Goal: Task Accomplishment & Management: Complete application form

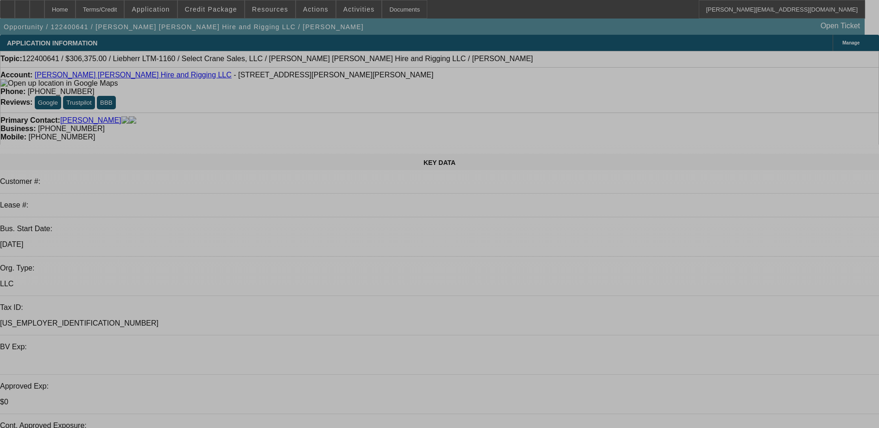
select select "0"
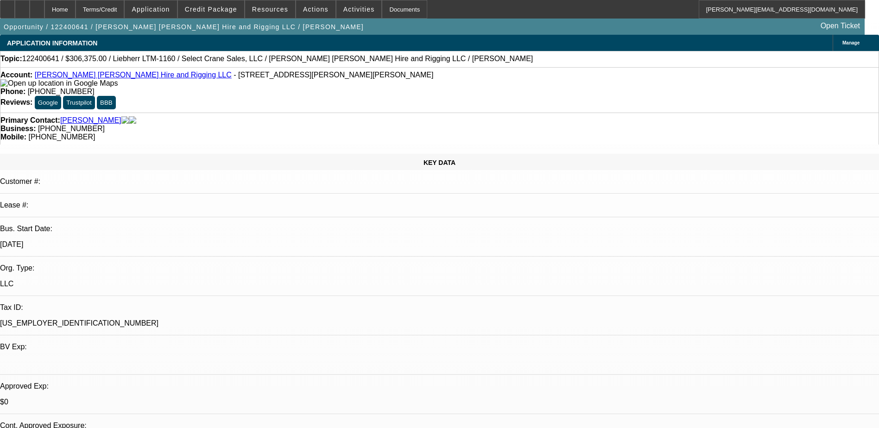
select select "2"
select select "0"
select select "2"
select select "0"
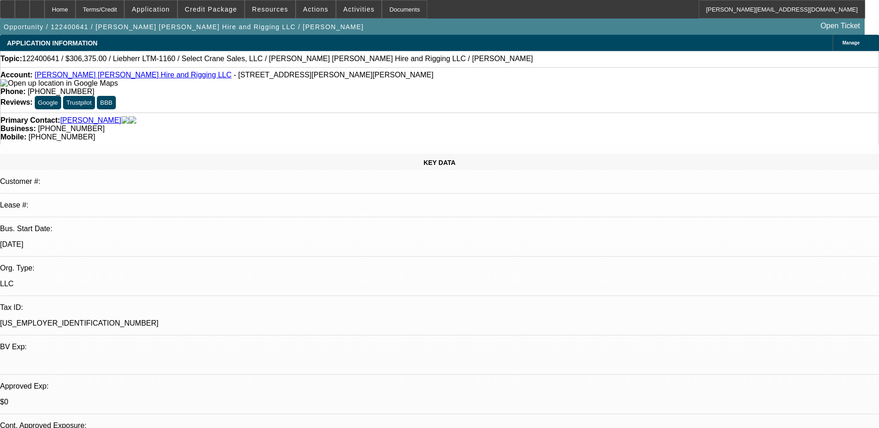
select select "0"
select select "2"
select select "0"
select select "1"
select select "2"
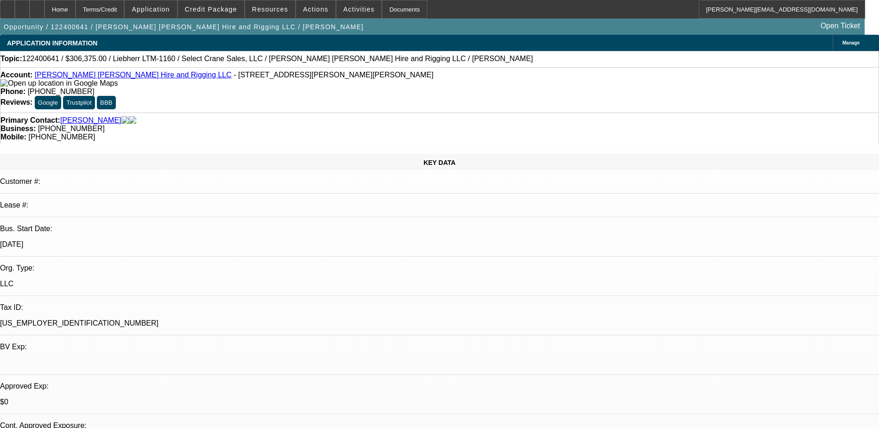
select select "6"
select select "1"
select select "2"
select select "6"
select select "1"
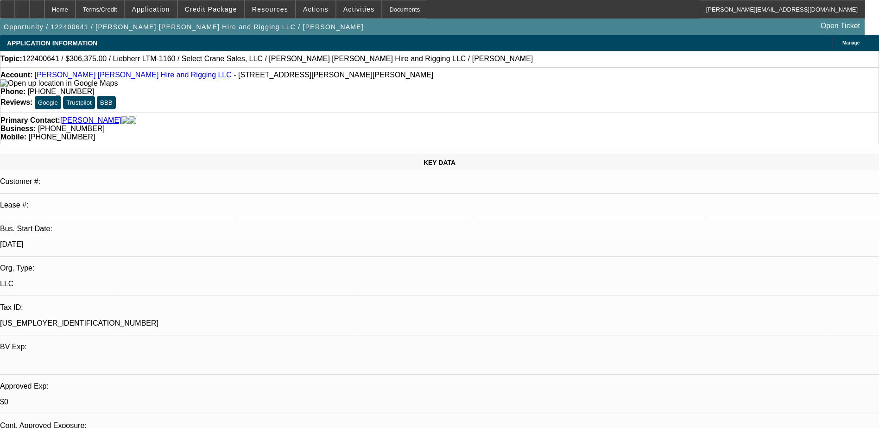
select select "2"
select select "6"
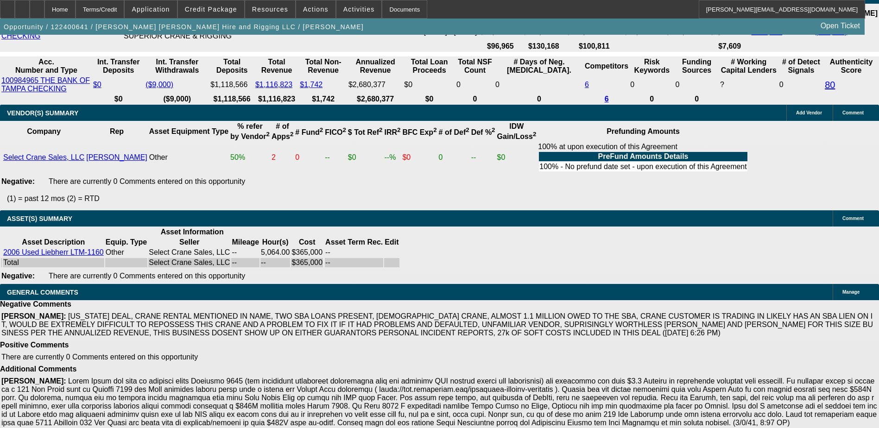
scroll to position [1843, 0]
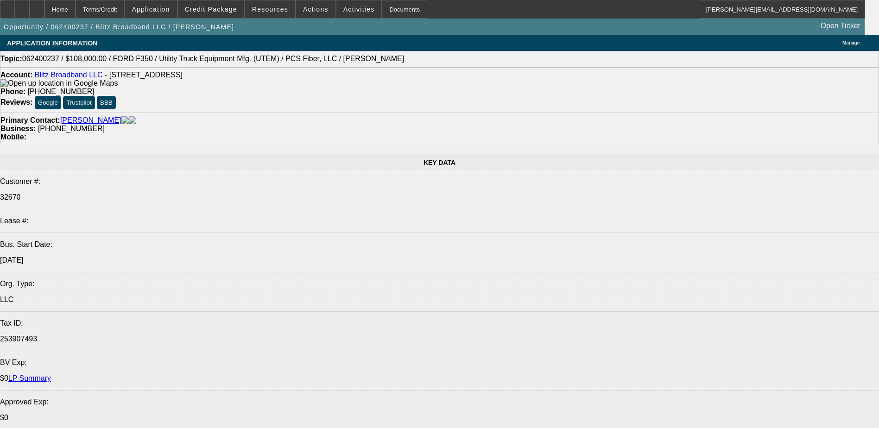
select select "0"
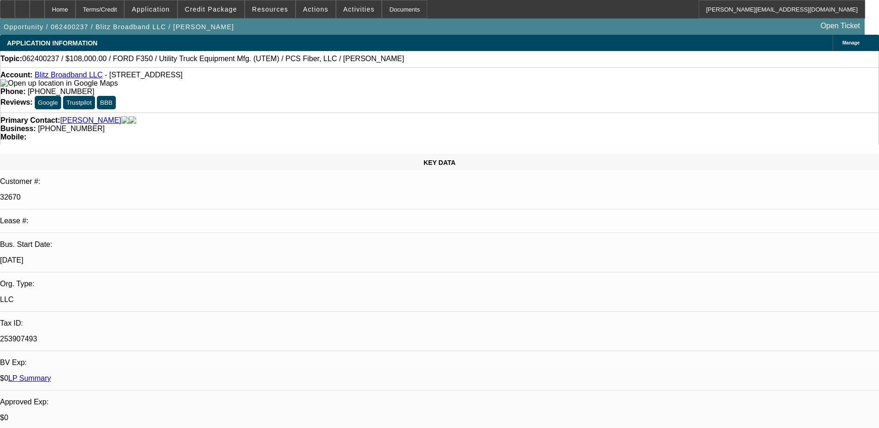
select select "2"
select select "0"
select select "2"
select select "0"
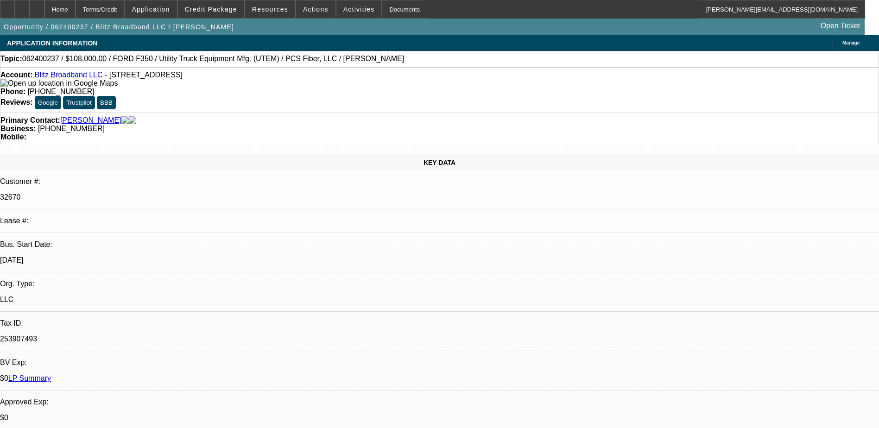
select select "0"
select select "2"
select select "0"
select select "1"
select select "2"
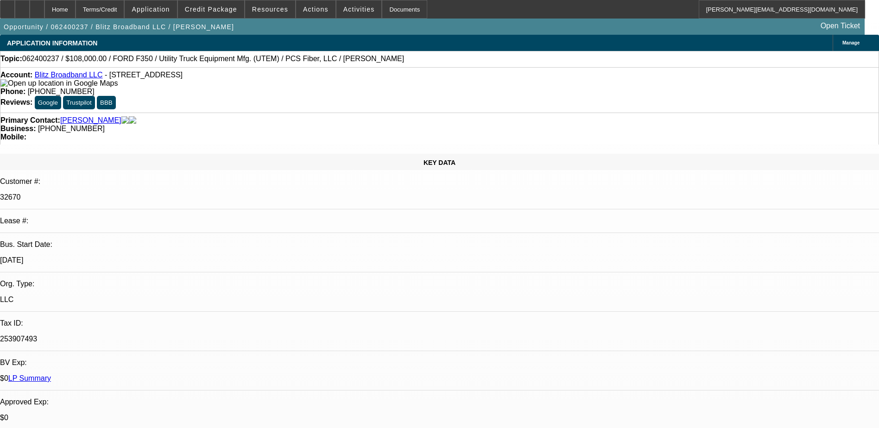
select select "6"
select select "1"
select select "2"
select select "6"
select select "1"
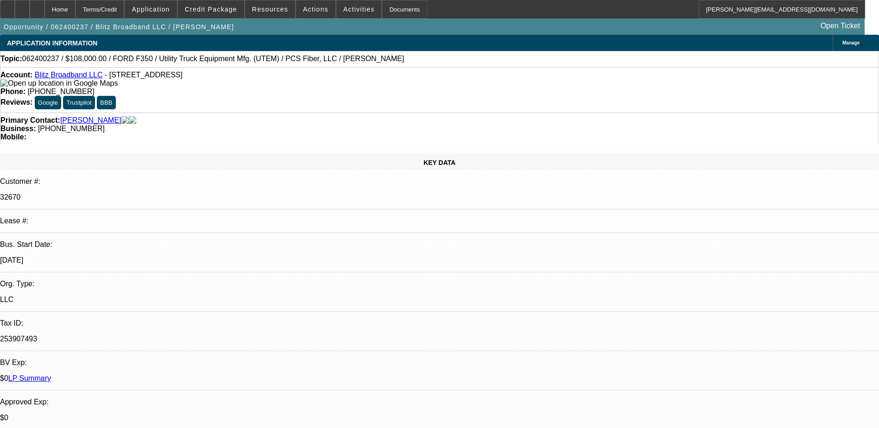
select select "2"
select select "6"
select select "0"
select select "2"
select select "0"
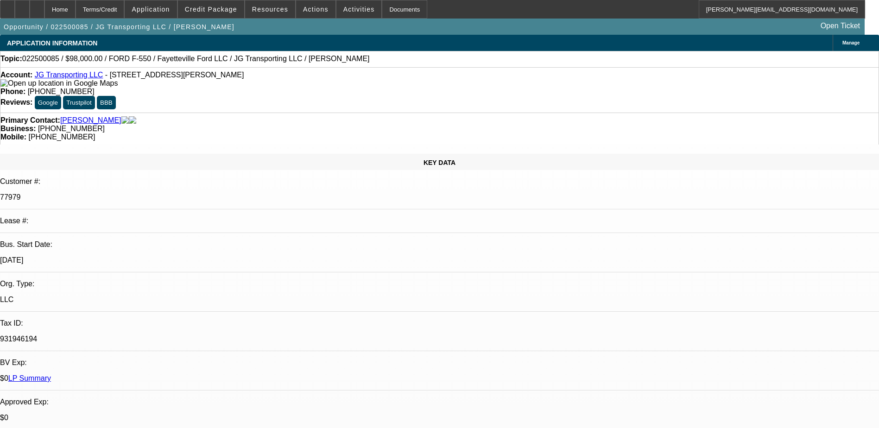
select select "0"
select select "2"
select select "0"
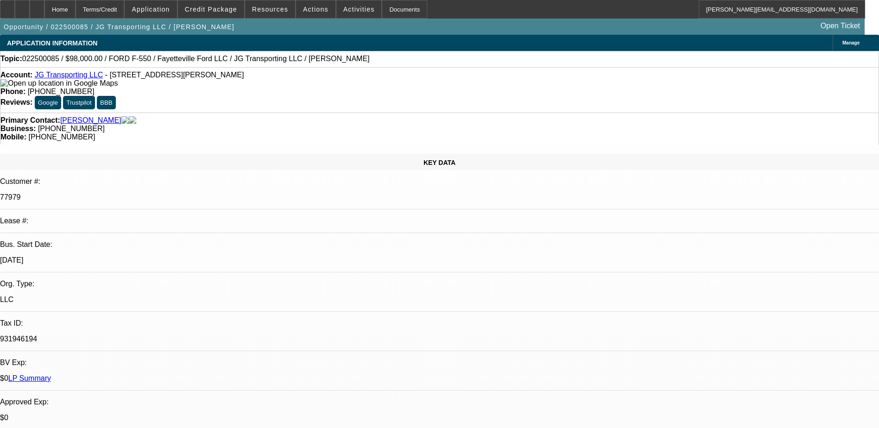
select select "0"
select select "2"
select select "0"
select select "1"
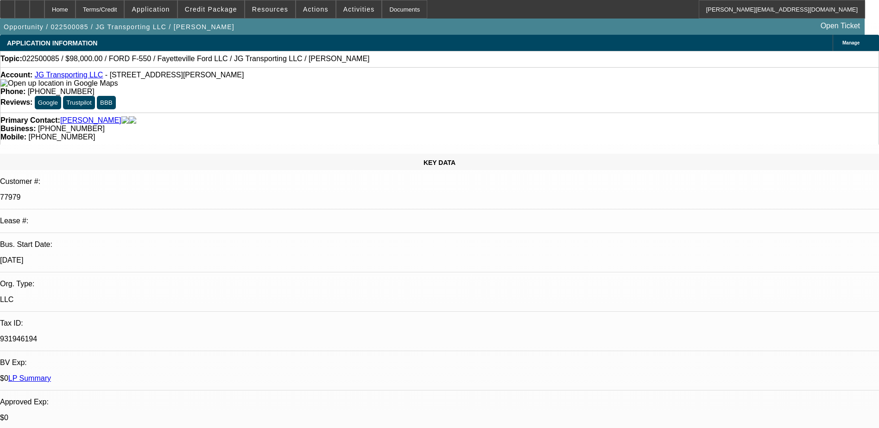
select select "2"
select select "6"
select select "1"
select select "2"
select select "6"
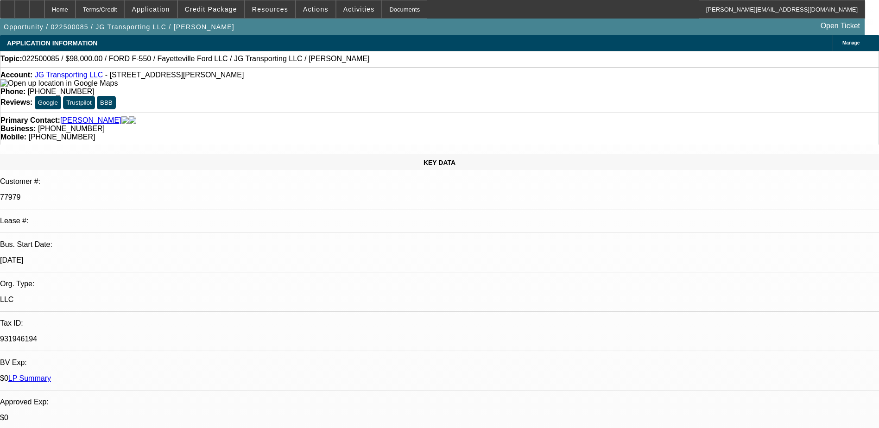
select select "1"
select select "6"
select select "1"
select select "2"
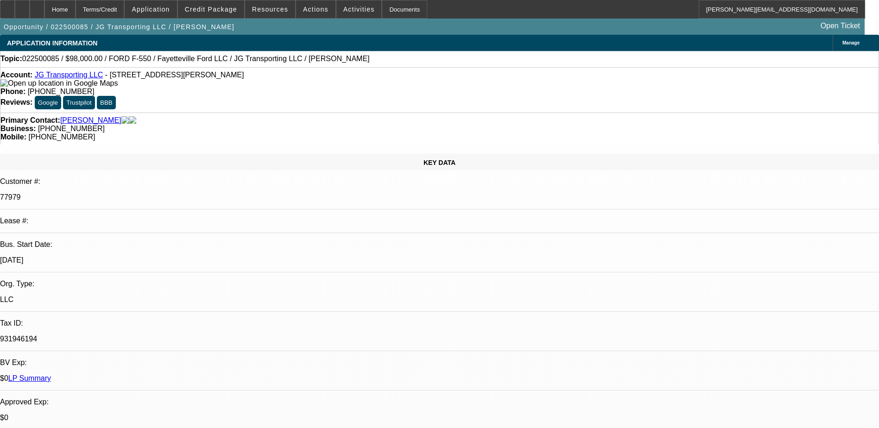
select select "6"
click at [230, 6] on span "Credit Package" at bounding box center [211, 9] width 52 height 7
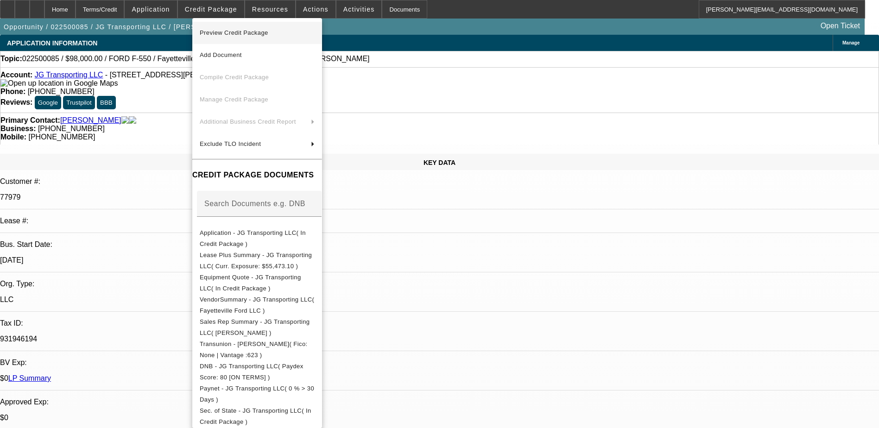
click at [236, 35] on span "Preview Credit Package" at bounding box center [234, 32] width 69 height 7
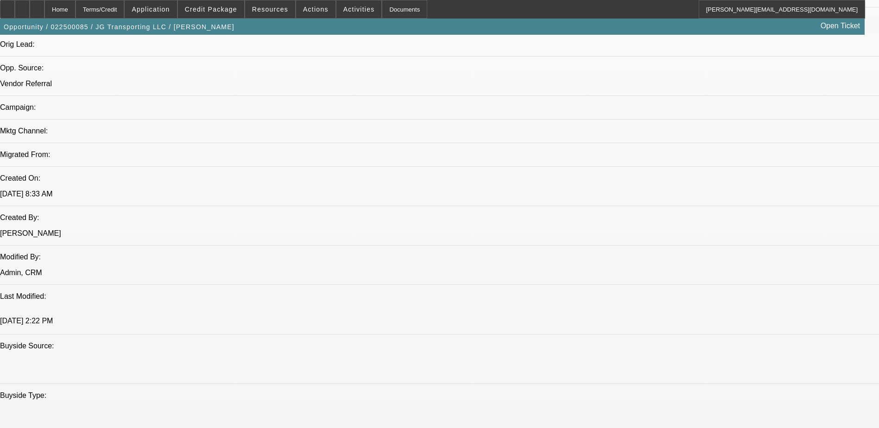
scroll to position [463, 0]
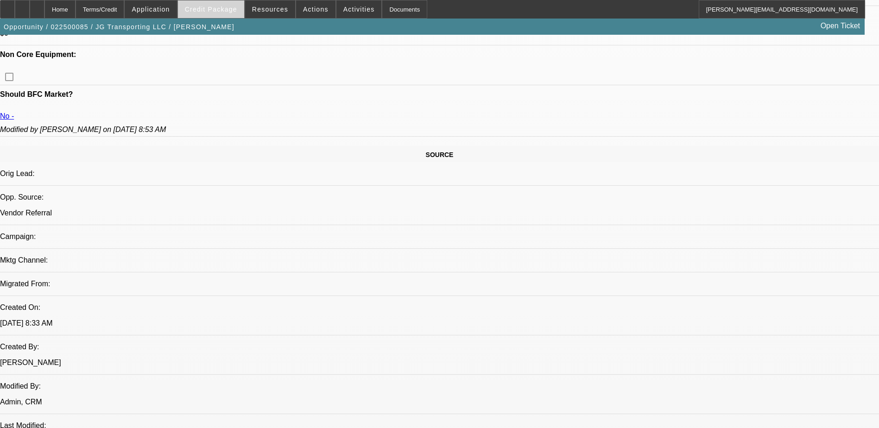
click at [225, 10] on span "Credit Package" at bounding box center [211, 9] width 52 height 7
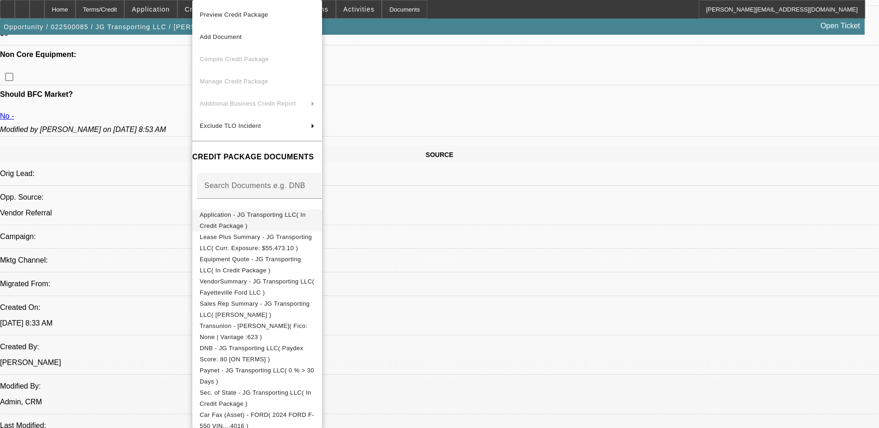
click at [253, 218] on span "Application - JG Transporting LLC( In Credit Package )" at bounding box center [253, 220] width 106 height 18
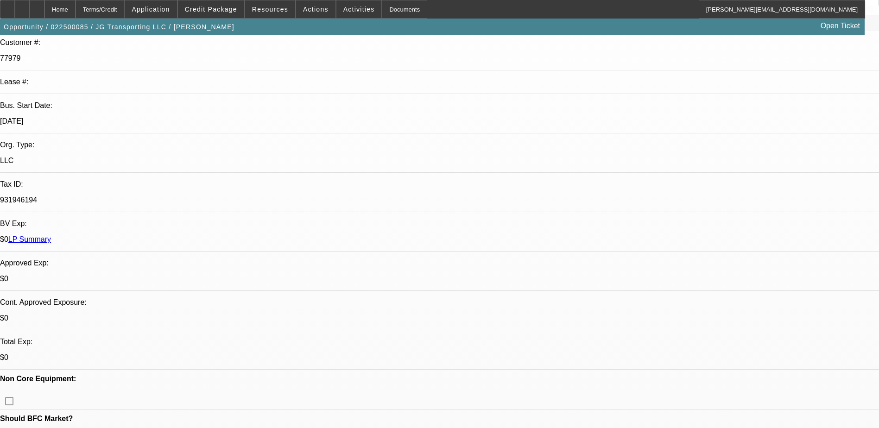
scroll to position [0, 0]
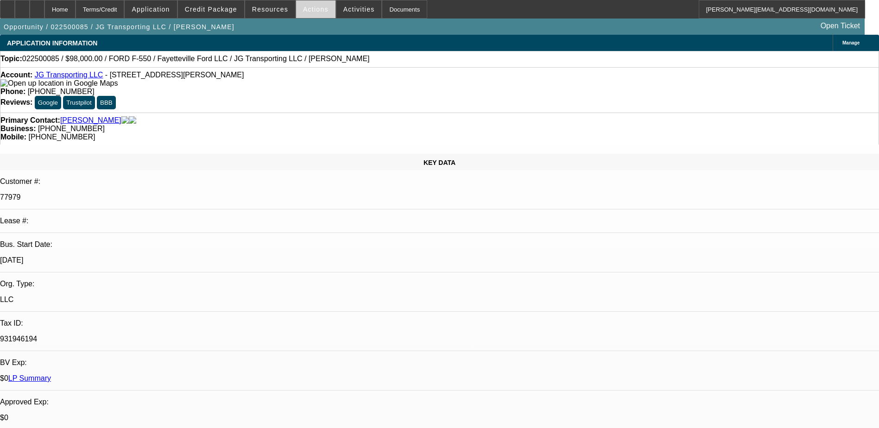
click at [313, 9] on span "Actions" at bounding box center [315, 9] width 25 height 7
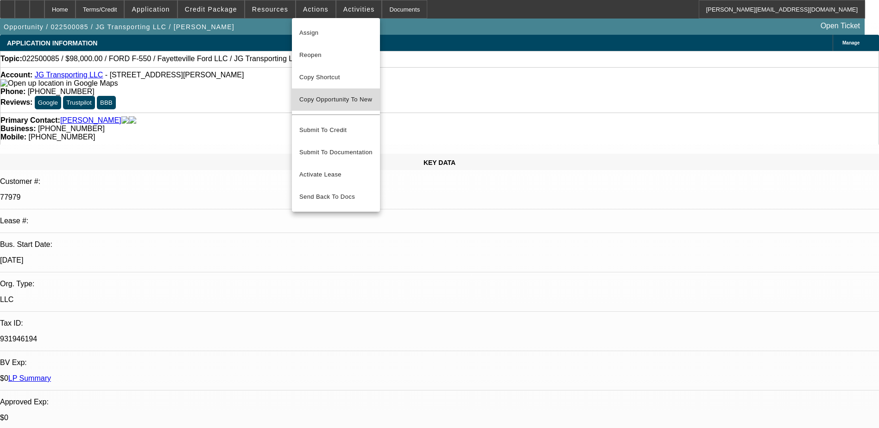
click at [329, 102] on span "Copy Opportunity To New" at bounding box center [335, 99] width 73 height 7
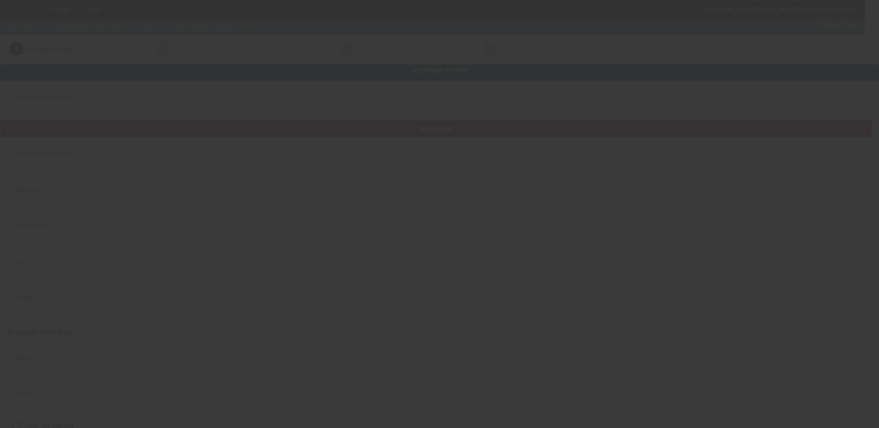
type input "JG Transporting LLC"
type input "[STREET_ADDRESS]"
type input "75180"
type input "Balch Springs"
type input "[PHONE_NUMBER]"
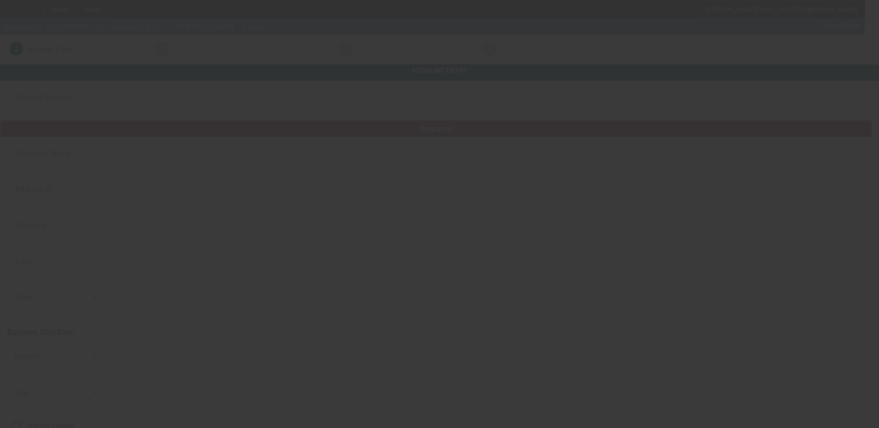
type input "gssjkm12@gmail.com"
type input "Dallas"
type input "931946194"
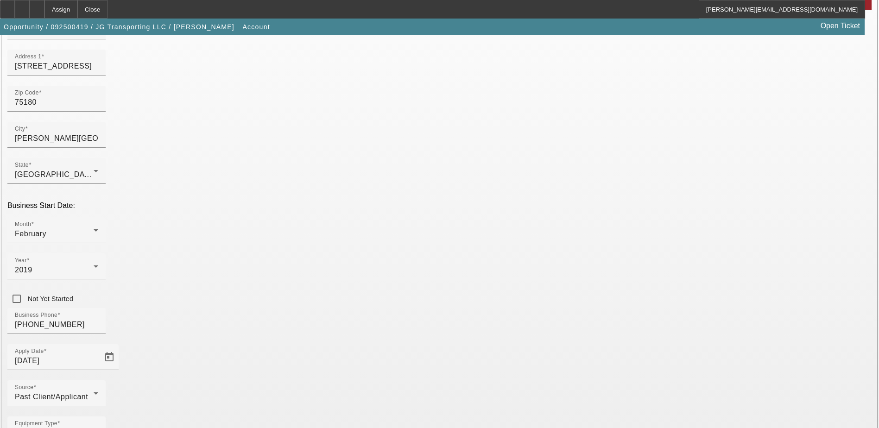
scroll to position [119, 0]
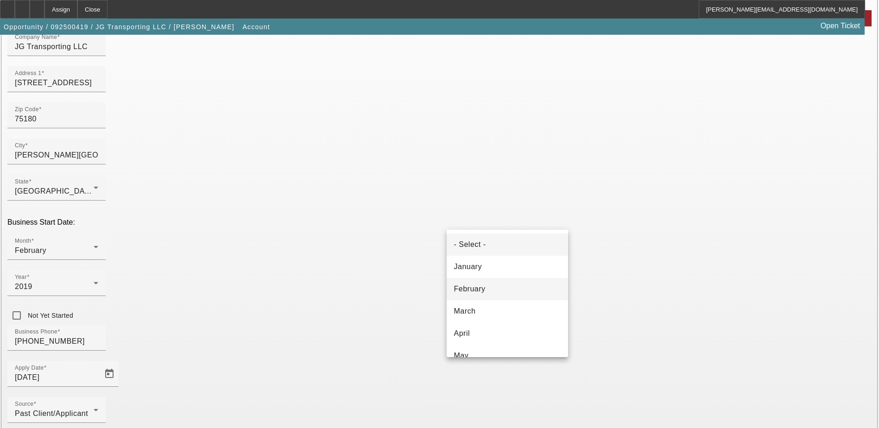
click at [504, 287] on mat-option "February" at bounding box center [507, 289] width 121 height 22
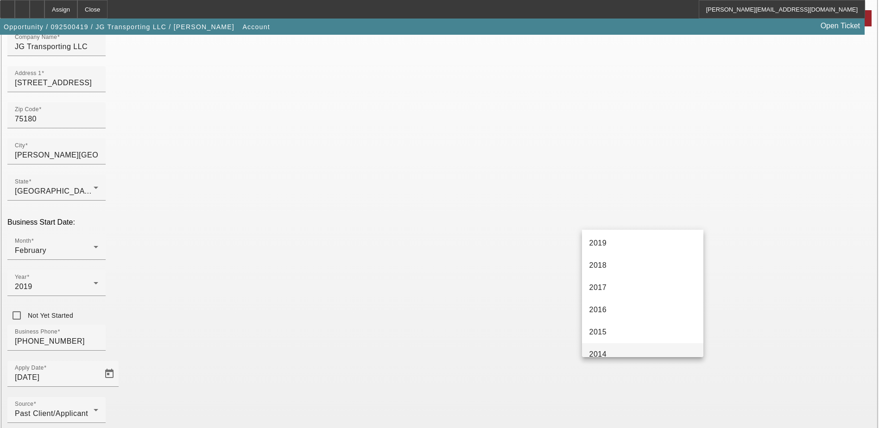
scroll to position [185, 0]
click at [607, 264] on mat-option "2019" at bounding box center [642, 259] width 121 height 22
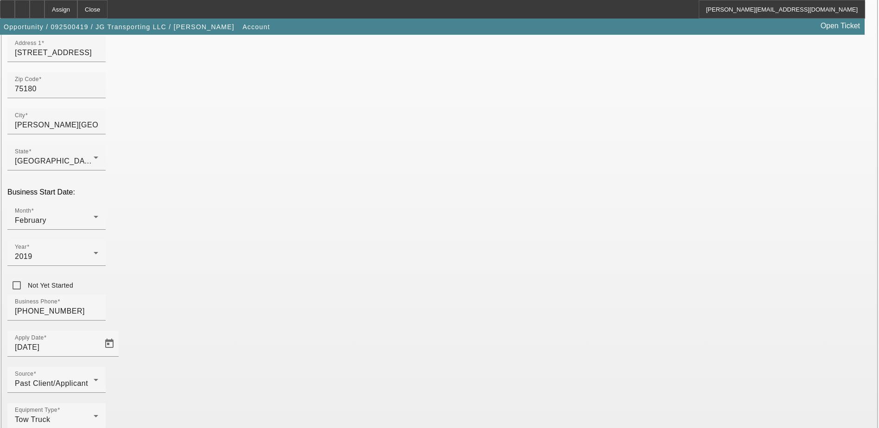
scroll to position [165, 0]
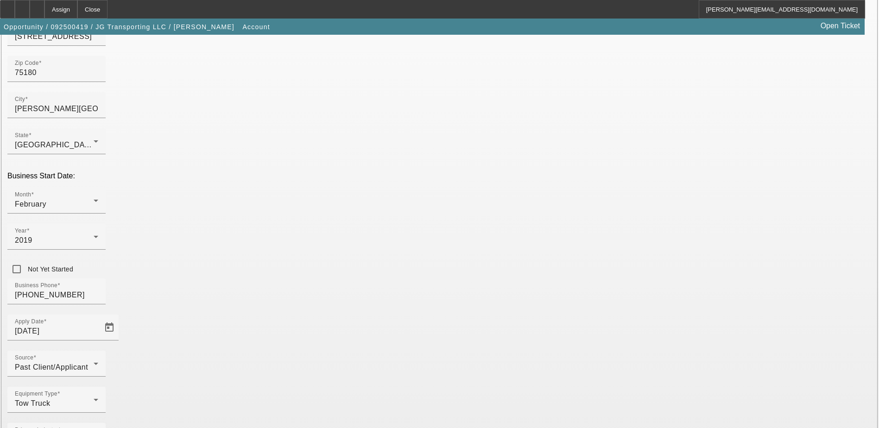
type input "Towing"
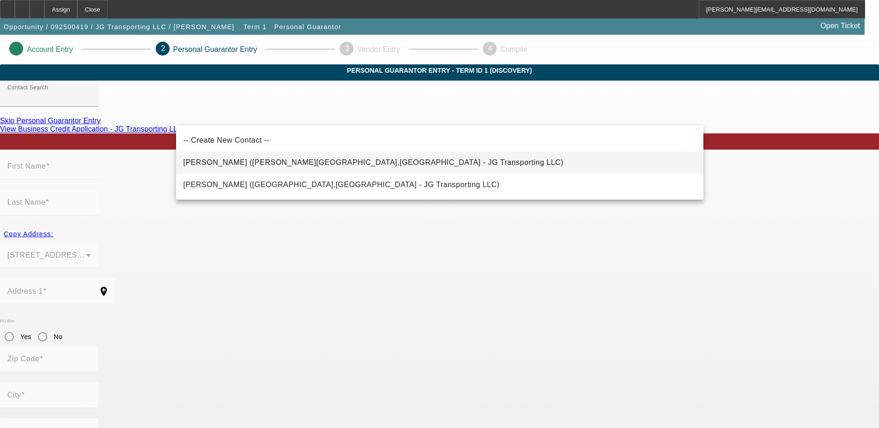
click at [230, 161] on span "Garcia, Jimmie (Balch Springs,TX - JG Transporting LLC)" at bounding box center [374, 163] width 381 height 8
type input "Garcia, Jimmie (Balch Springs,TX - JG Transporting LLC)"
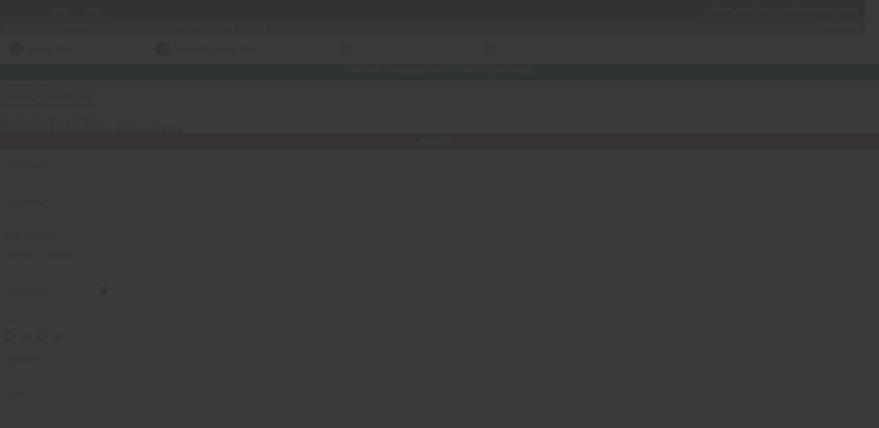
type input "Jimmie"
type input "Garcia"
type input "[STREET_ADDRESS]"
radio input "true"
type input "75180"
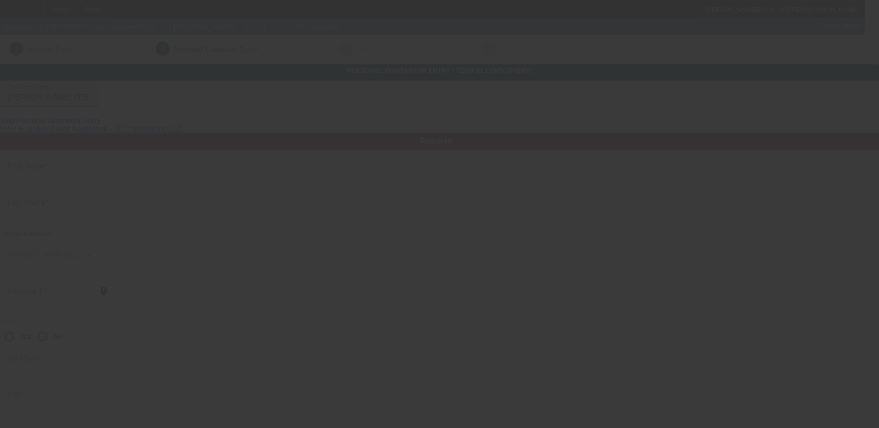
type input "Balch Springs"
type input "[PHONE_NUMBER]"
type input "100"
type input "465-13-6374"
type input "jgtransporting@gmail.com"
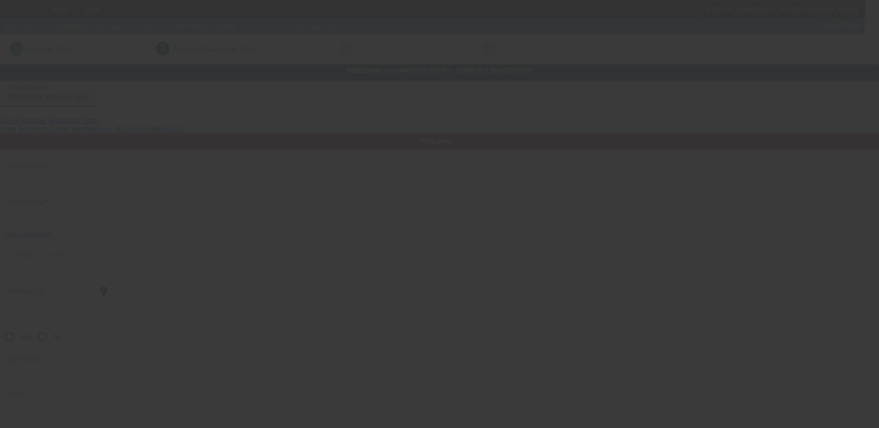
type input "[PHONE_NUMBER]"
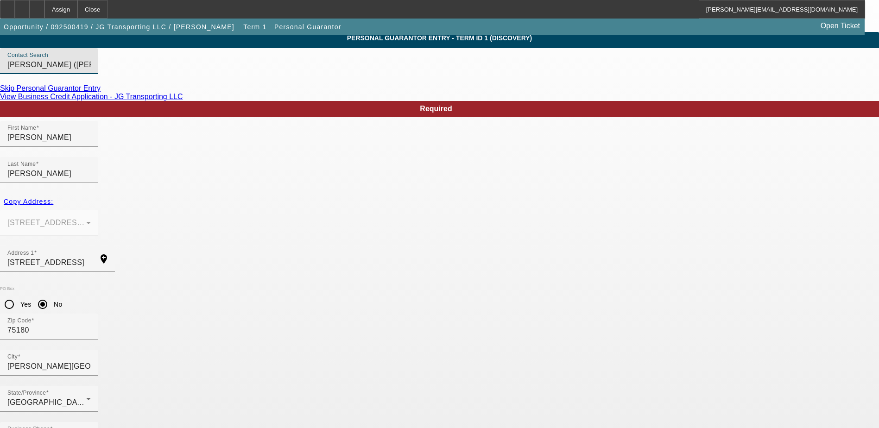
scroll to position [33, 0]
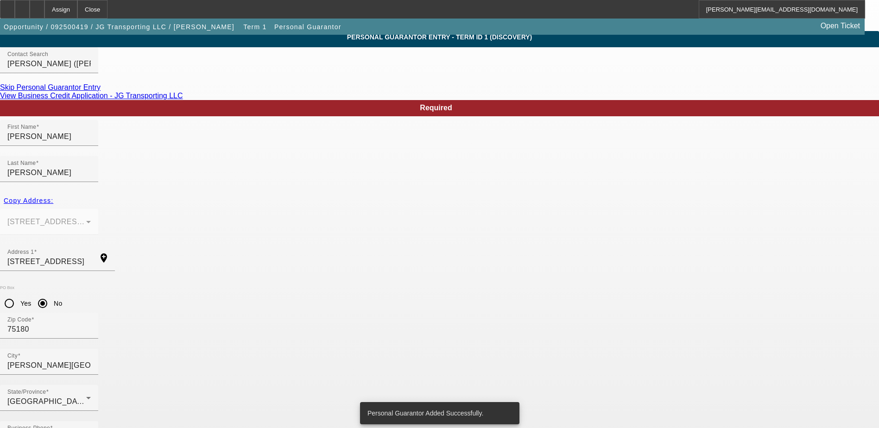
scroll to position [0, 0]
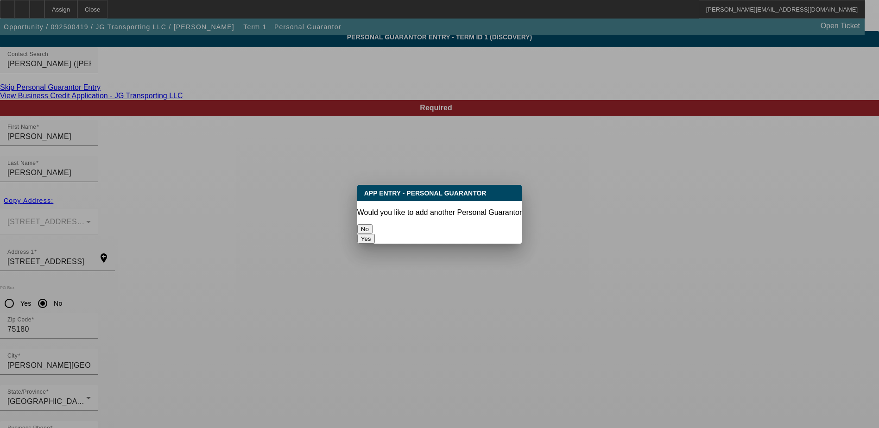
click at [373, 230] on button "No" at bounding box center [364, 229] width 15 height 10
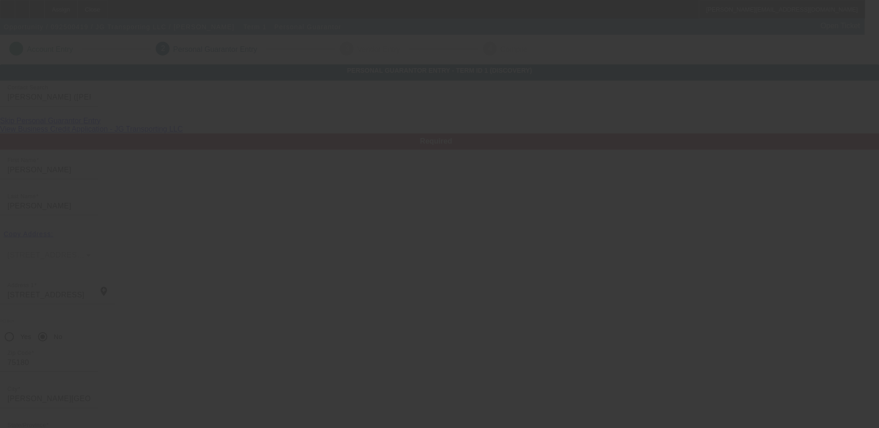
scroll to position [33, 0]
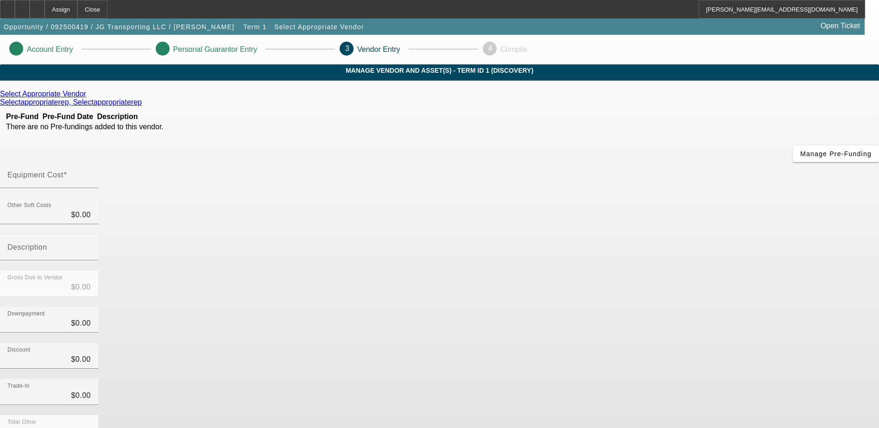
click at [159, 49] on icon at bounding box center [159, 48] width 0 height 8
click at [89, 98] on icon at bounding box center [89, 94] width 0 height 8
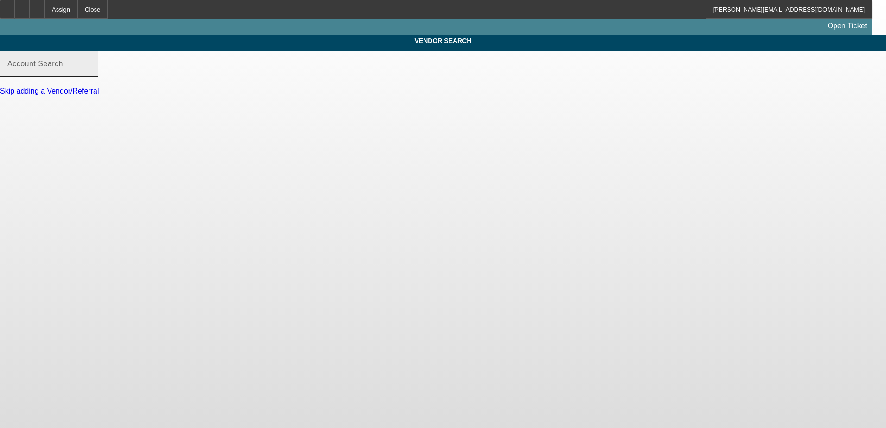
click at [63, 68] on mat-label "Account Search" at bounding box center [35, 64] width 56 height 8
click at [91, 73] on input "Account Search" at bounding box center [48, 67] width 83 height 11
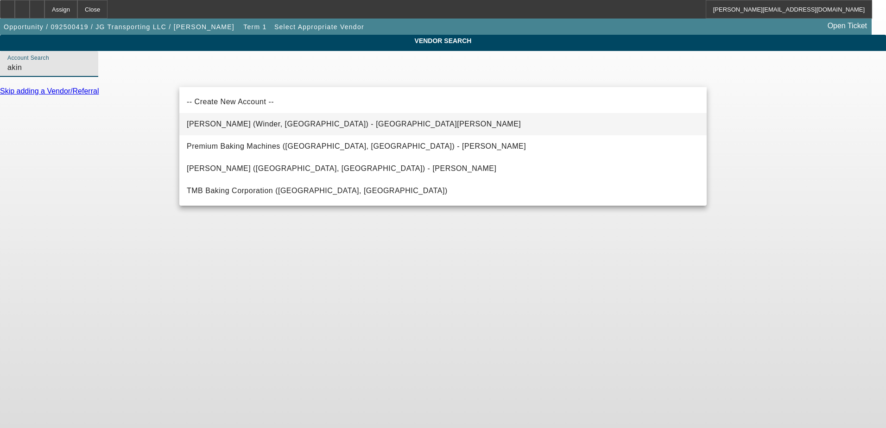
click at [235, 125] on span "Akins Ford (Winder, GA) - Durham, Todd" at bounding box center [354, 124] width 334 height 8
type input "Akins Ford (Winder, GA) - Durham, Todd"
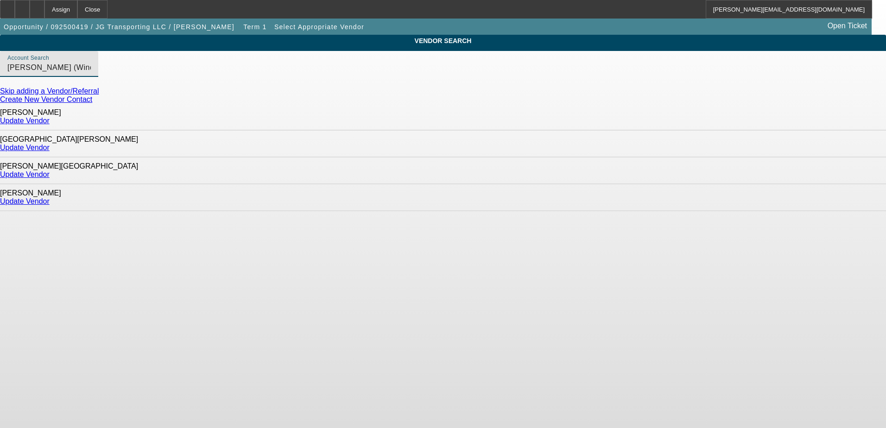
click at [50, 119] on link "Update Vendor" at bounding box center [25, 121] width 50 height 8
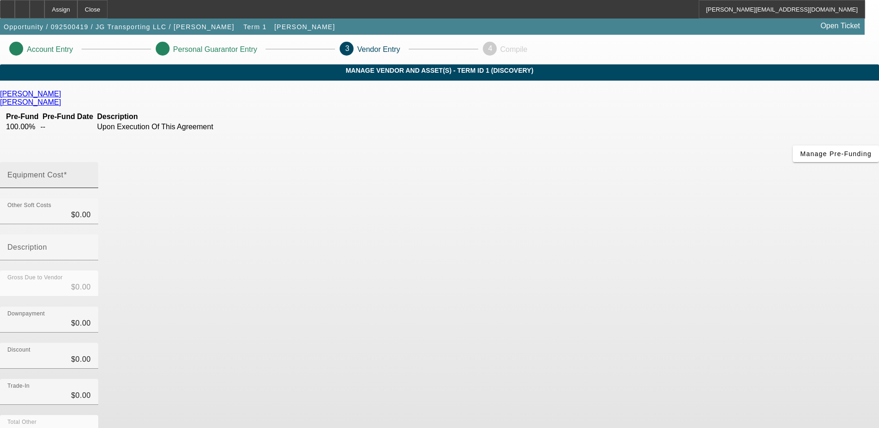
click at [63, 171] on mat-label "Equipment Cost" at bounding box center [35, 175] width 56 height 8
click at [91, 173] on input "Equipment Cost" at bounding box center [48, 178] width 83 height 11
type input "9"
type input "$9.00"
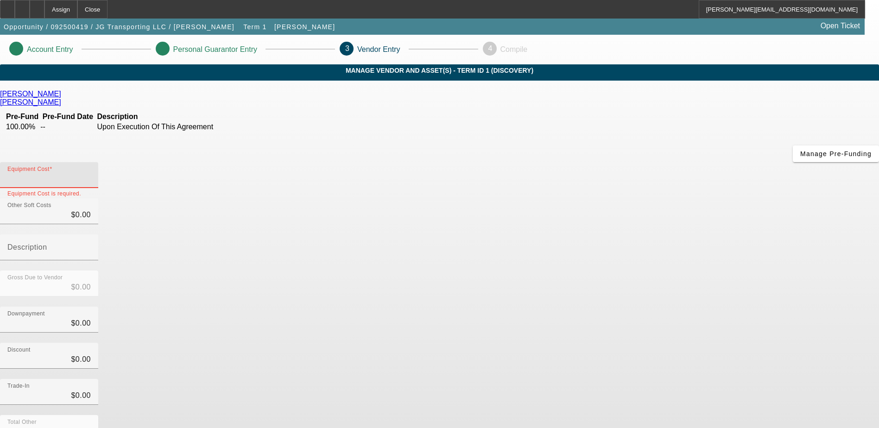
type input "$9.00"
type input "99"
type input "$99.00"
type input "998"
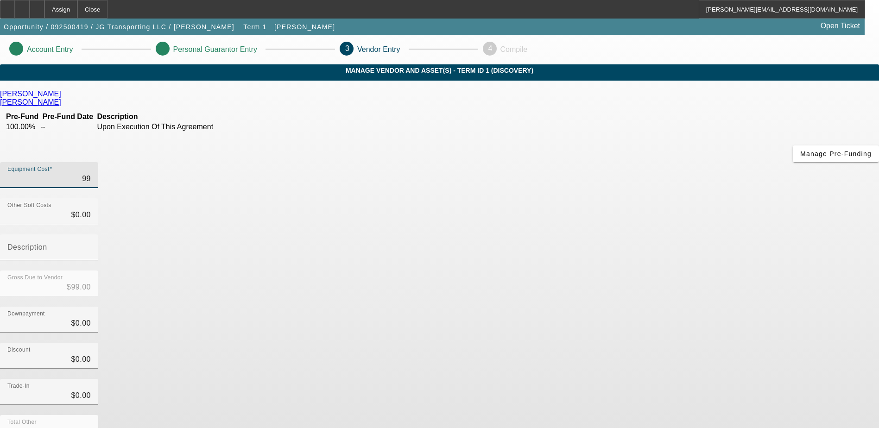
type input "$998.00"
type input "9980"
type input "$9,980.00"
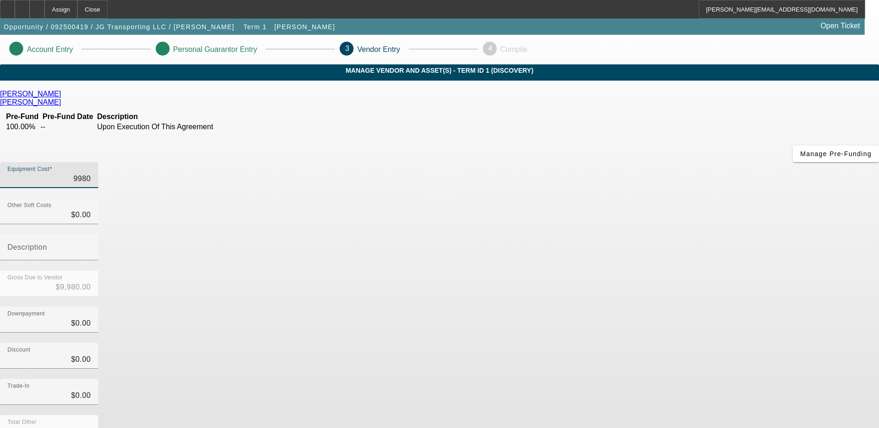
type input "99800"
type input "$99,800.00"
type input "$0.00"
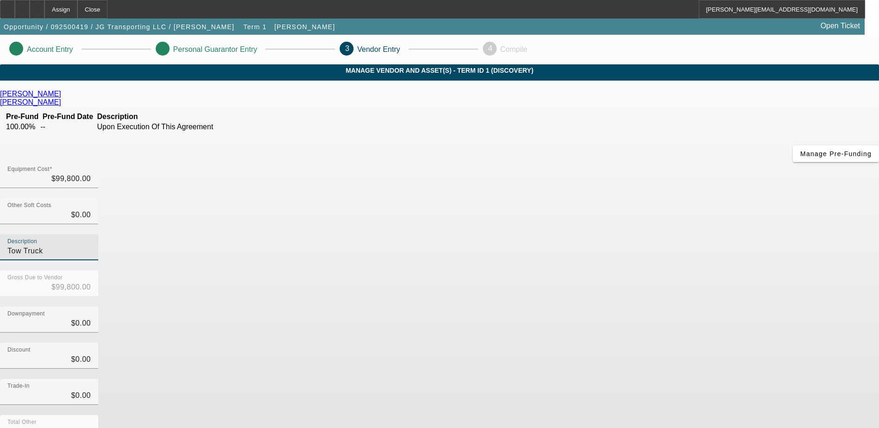
type input "Tow Truck"
type input "01"
type input "$1.00"
type input "$99,799.00"
type input "015"
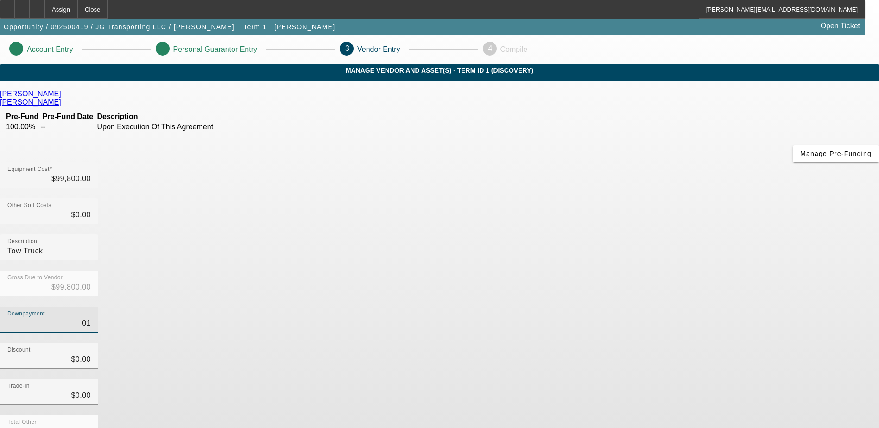
type input "$15.00"
type input "$99,785.00"
type input "0150"
type input "$150.00"
type input "$99,650.00"
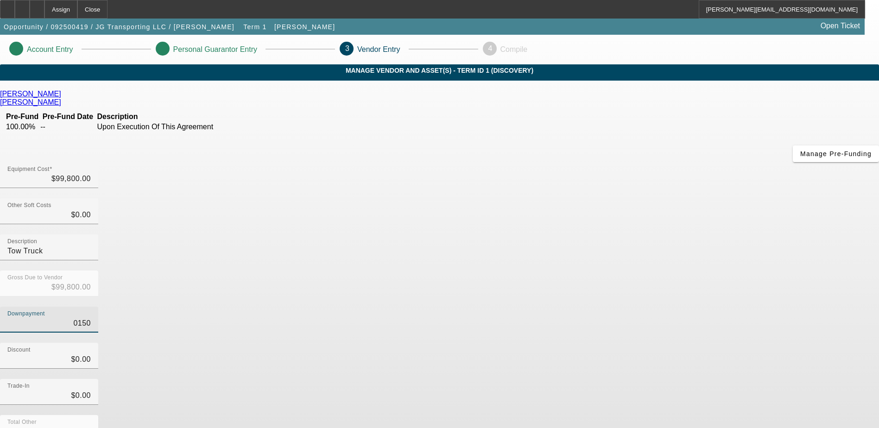
type input "01500"
type input "$1,500.00"
type input "$98,300.00"
type input "015000"
type input "$15,000.00"
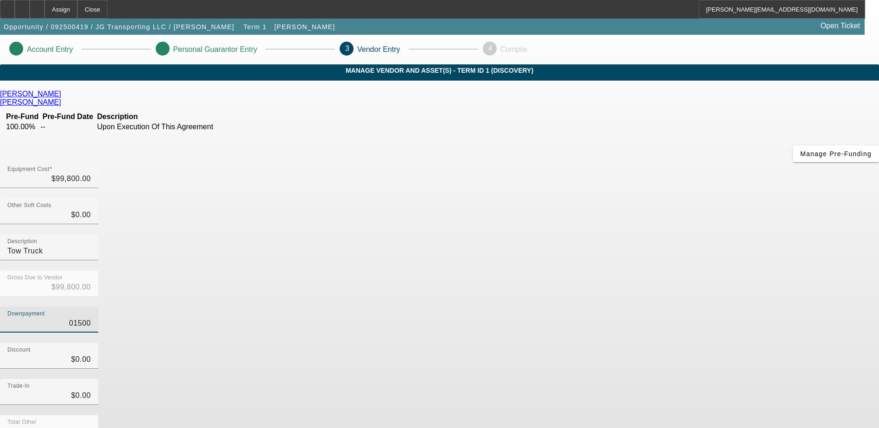
type input "$84,800.00"
type input "$015,000.00"
type input "0"
type input "015000"
type input "$0.00"
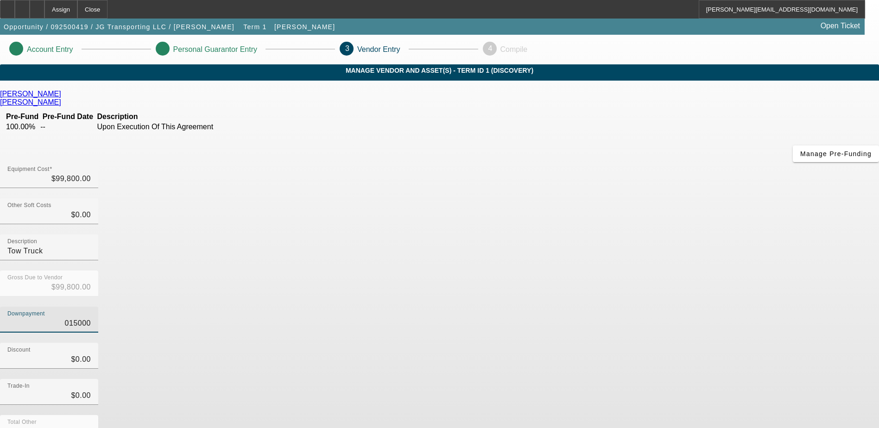
type input "01500"
type input "$1,500.00"
type input "$98,300.00"
type input "0150"
type input "$150.00"
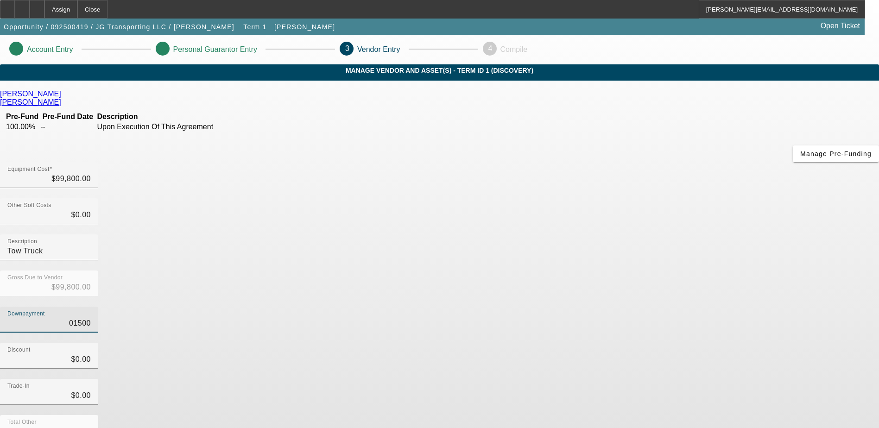
type input "$99,650.00"
type input "015"
type input "$15.00"
type input "$99,785.00"
type input "01"
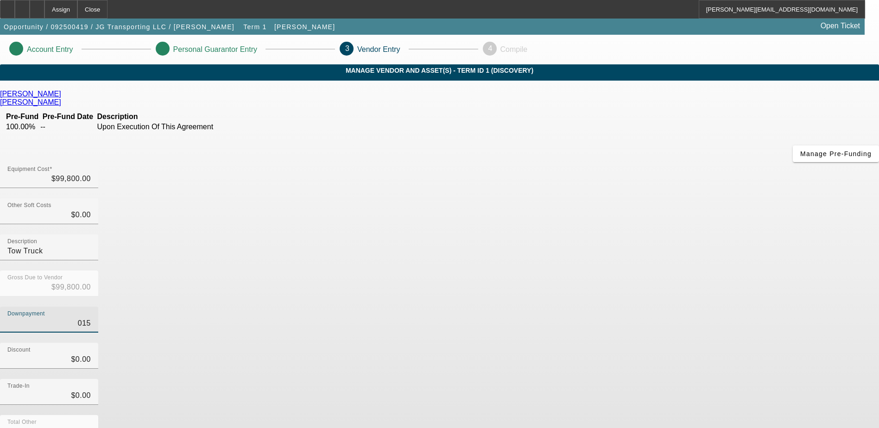
type input "$1.00"
type input "$99,799.00"
type input "0"
type input "$0.00"
type input "$99,800.00"
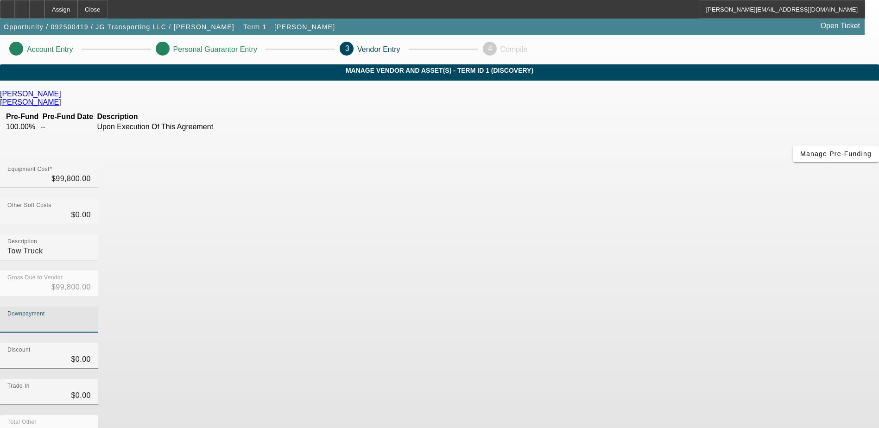
type input "1"
type input "$1.00"
type input "$99,799.00"
type input "15"
type input "$15.00"
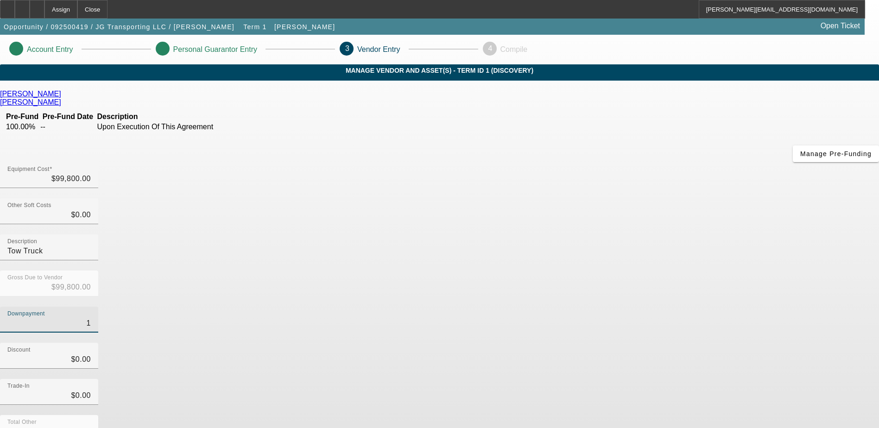
type input "$99,785.00"
type input "150"
type input "$150.00"
type input "$99,650.00"
type input "1500"
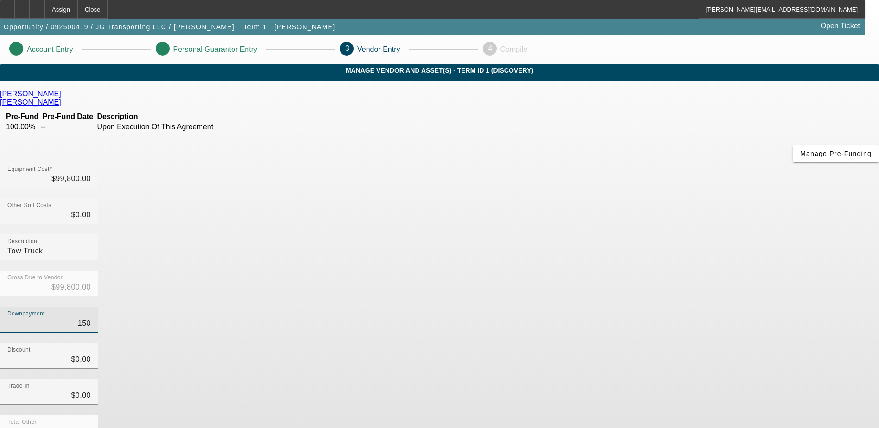
type input "$1,500.00"
type input "$98,300.00"
type input "15000"
type input "$15,000.00"
type input "$84,800.00"
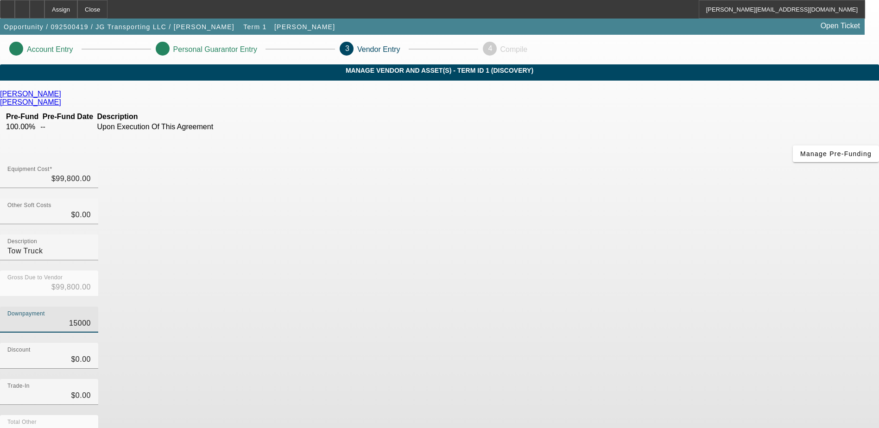
type input "$15,000.00"
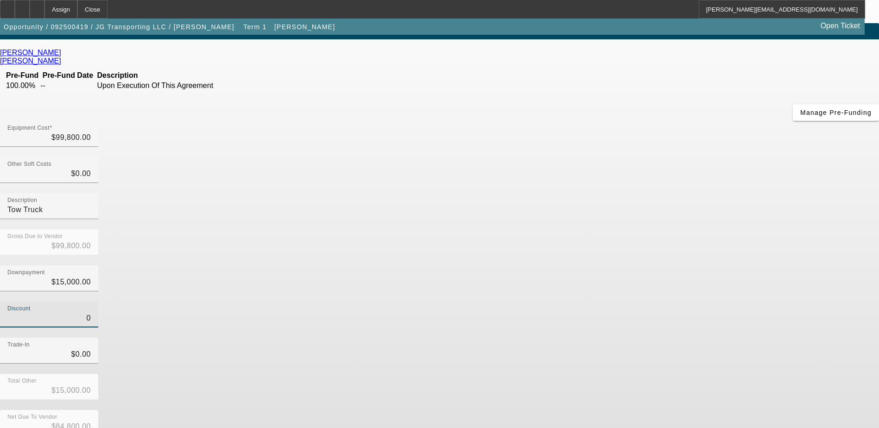
type input "$0.00"
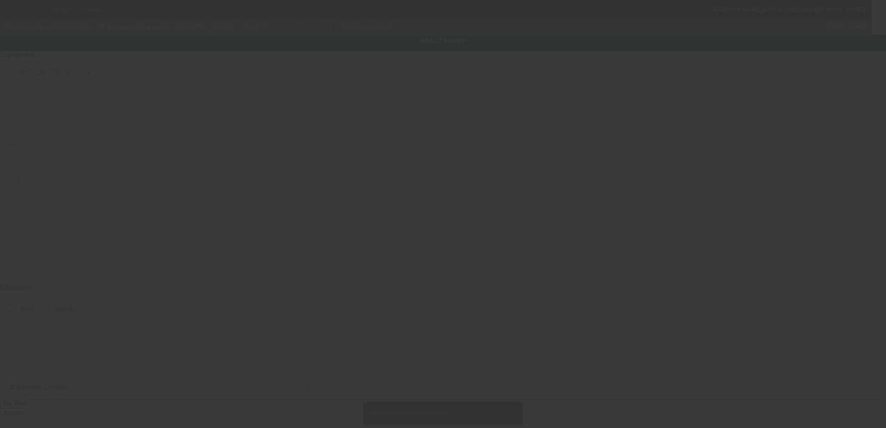
type input "[STREET_ADDRESS]"
type input "Balch Springs"
type input "75180"
type input "Dallas"
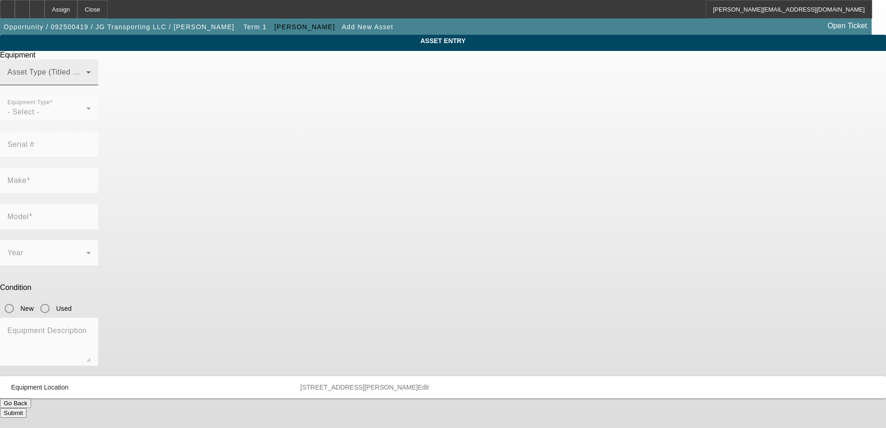
click at [86, 82] on span at bounding box center [46, 75] width 79 height 11
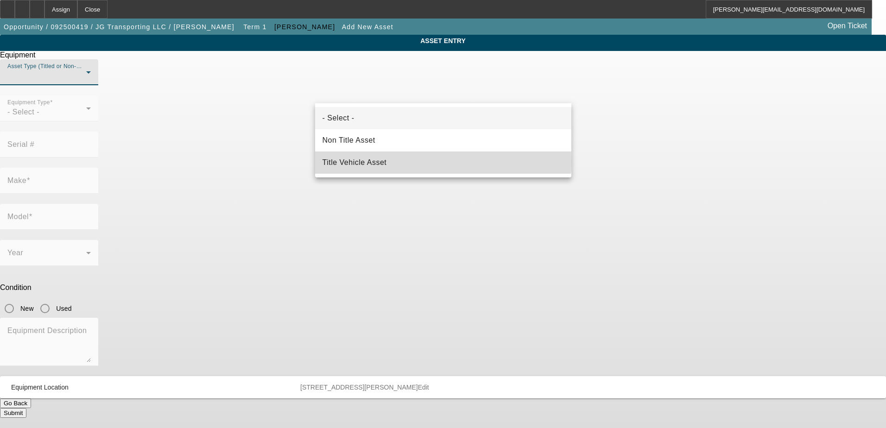
click at [378, 161] on span "Title Vehicle Asset" at bounding box center [355, 162] width 64 height 11
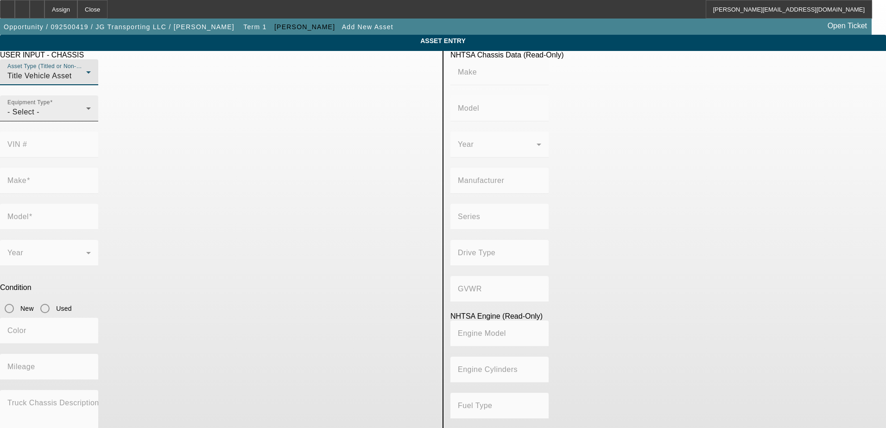
click at [86, 118] on div "- Select -" at bounding box center [46, 112] width 79 height 11
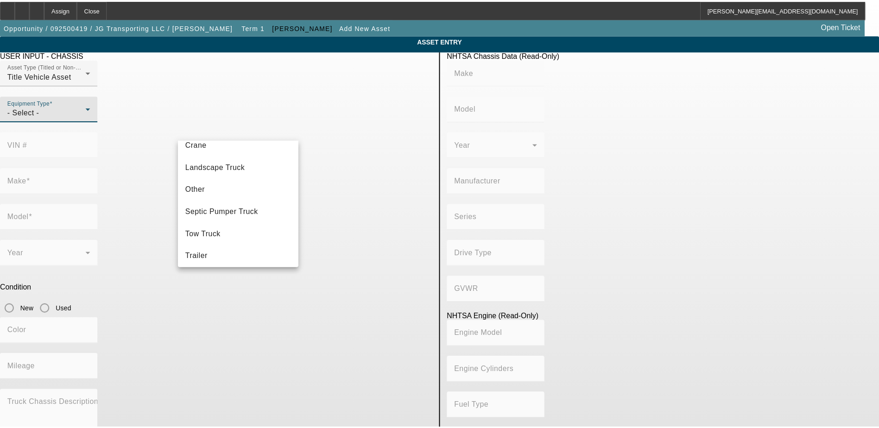
scroll to position [102, 0]
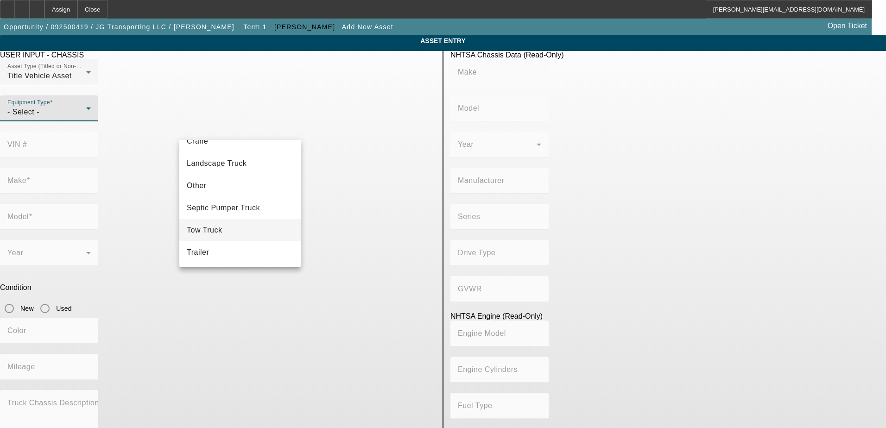
click at [218, 226] on span "Tow Truck" at bounding box center [205, 230] width 36 height 11
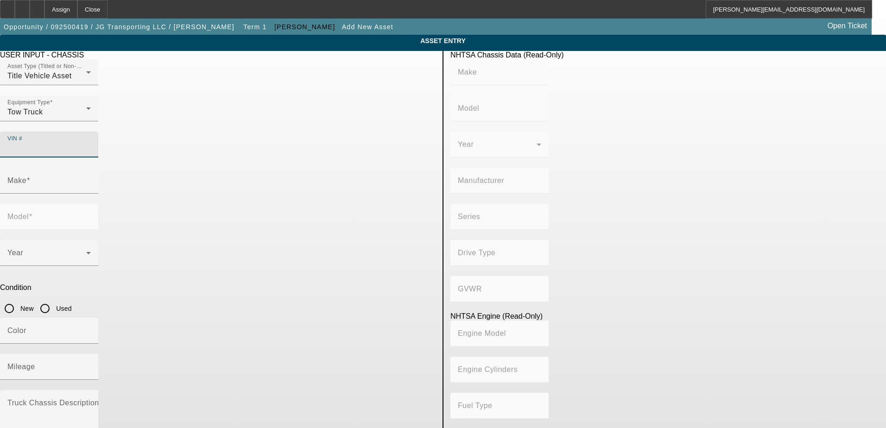
click at [91, 143] on input "VIN #" at bounding box center [48, 148] width 83 height 11
type input "1FDUF5GN1SDA01762"
type input "FORD"
type input "F-550"
type input "FORD MOTOR COMPANY"
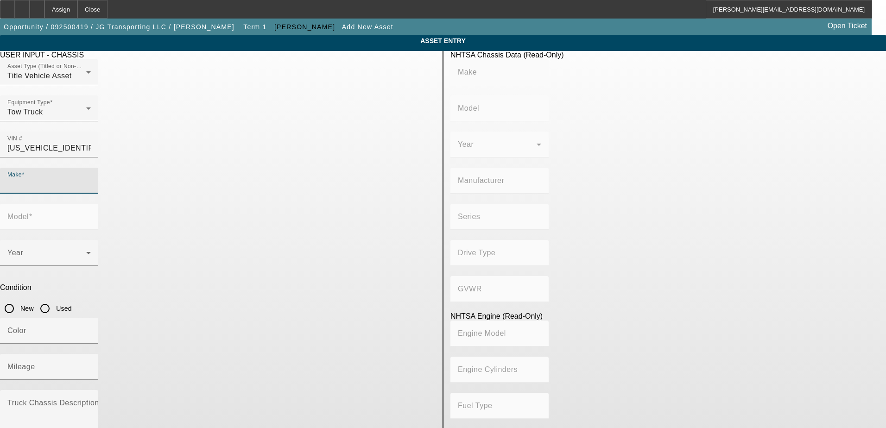
type input "F-Series"
type input "4x2"
type input "Class 5: 16,001 - 19,500 lb (7,258 - 8,845 kg)"
type input "8"
type input "Gasoline"
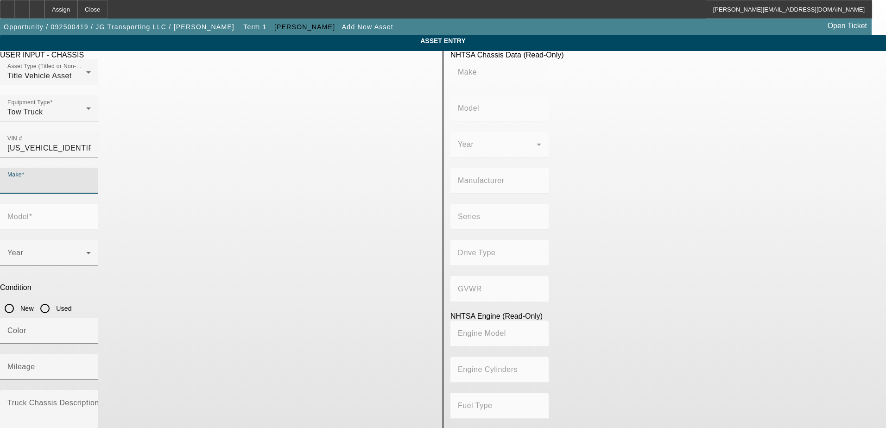
type input "445.47333189154"
type input "7.3"
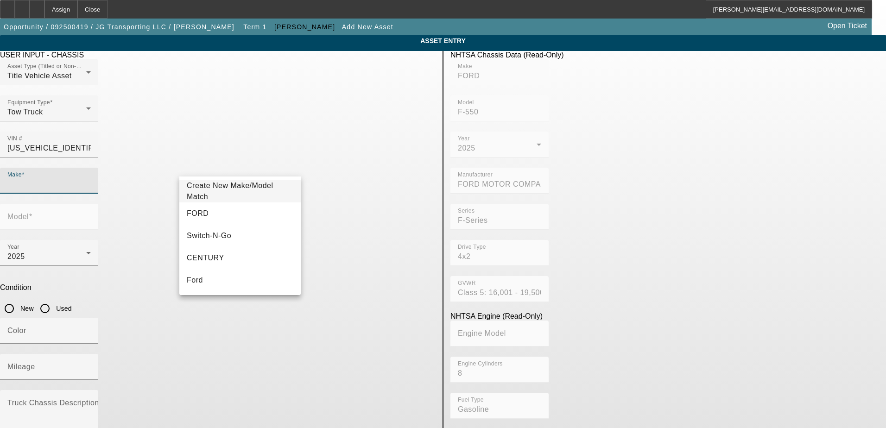
type input "FORD"
type input "F-550"
click at [221, 216] on mat-option "FORD" at bounding box center [239, 214] width 121 height 22
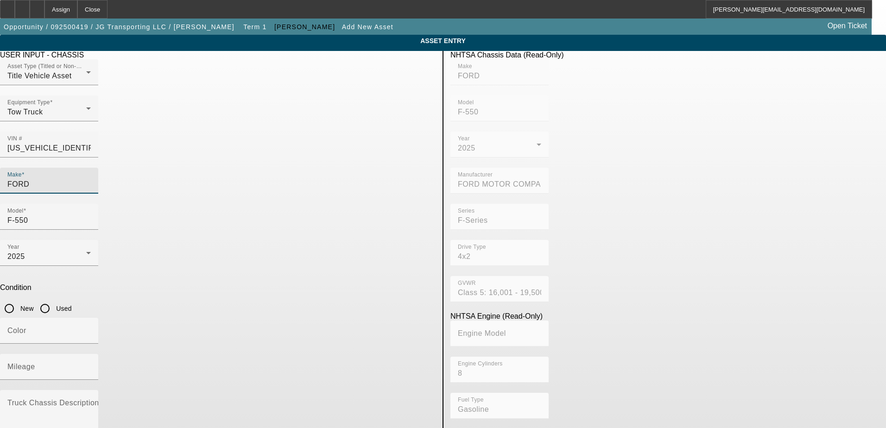
click at [19, 299] on input "New" at bounding box center [9, 308] width 19 height 19
radio input "true"
click at [91, 365] on input "Mileage" at bounding box center [48, 370] width 83 height 11
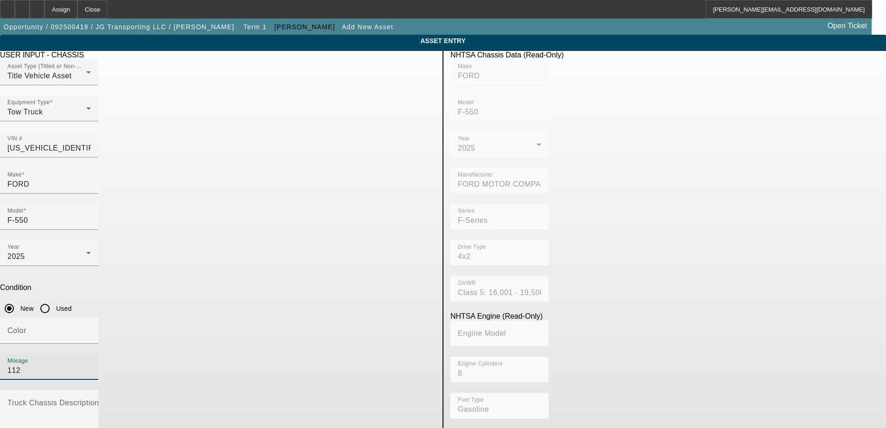
type input "112"
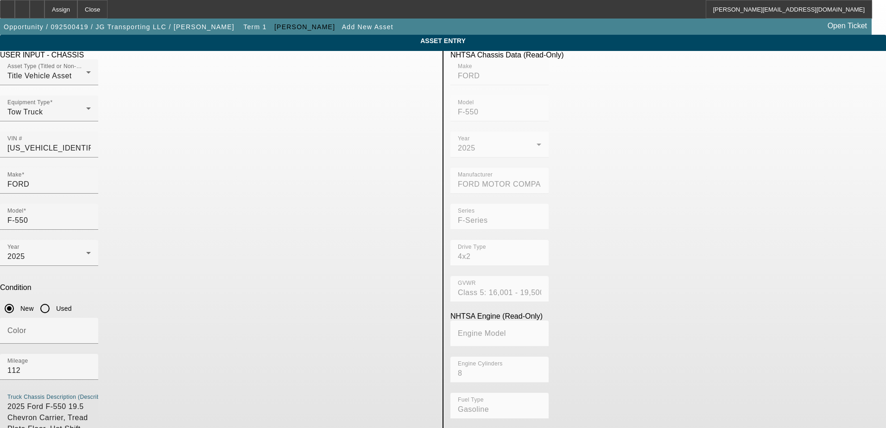
type textarea "2025 Ford F-550 19.5 Chevron Carrier, Tread Plate Floor, Hot Shift PTO, Removab…"
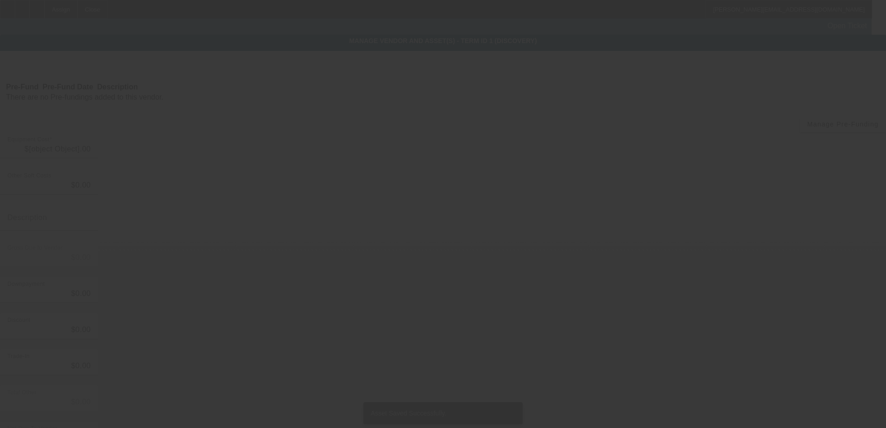
type input "$99,800.00"
type input "Tow Truck"
type input "$99,800.00"
type input "$15,000.00"
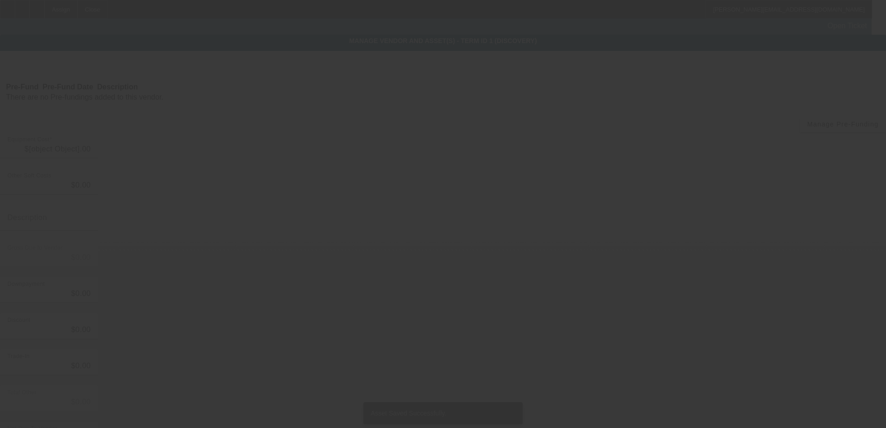
type input "$84,800.00"
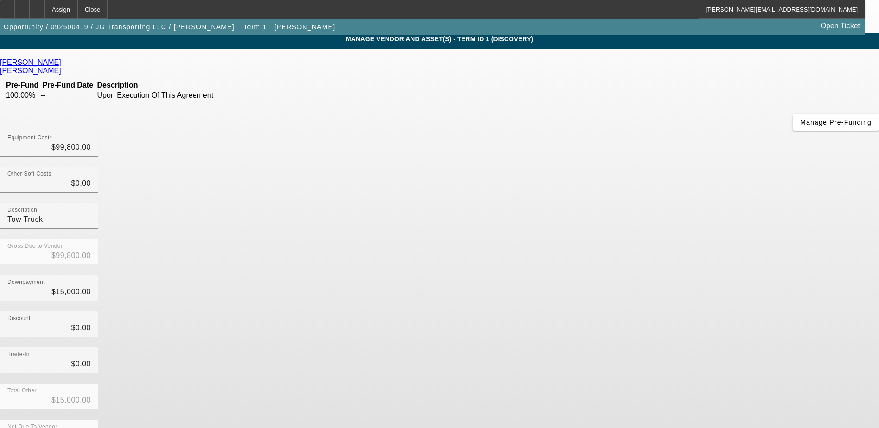
scroll to position [45, 0]
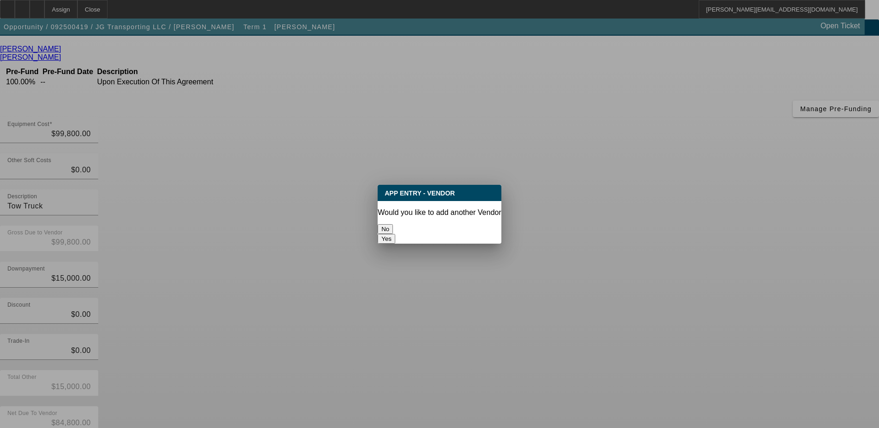
click at [393, 226] on button "No" at bounding box center [385, 229] width 15 height 10
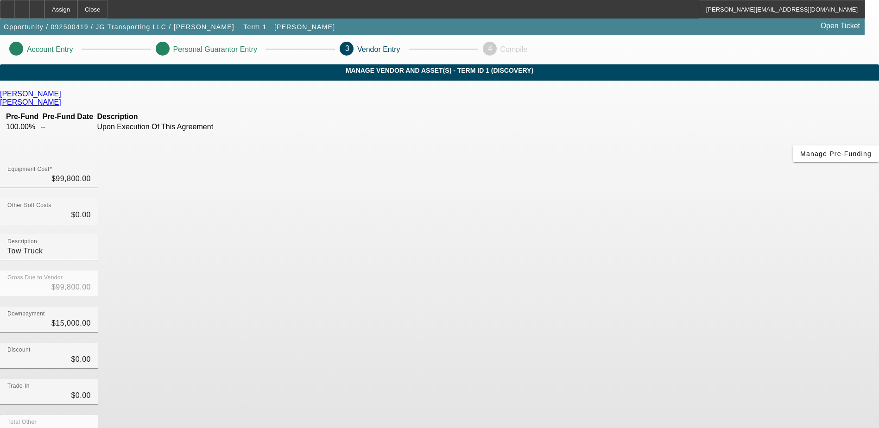
scroll to position [45, 0]
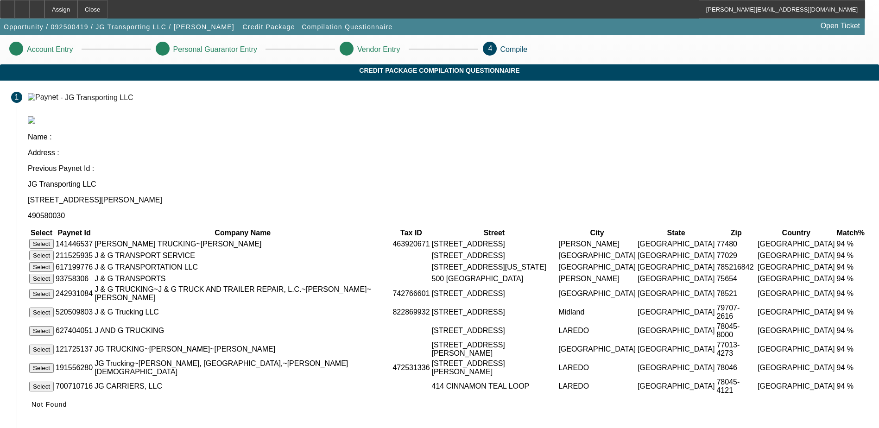
click at [54, 262] on button "Select" at bounding box center [41, 267] width 25 height 10
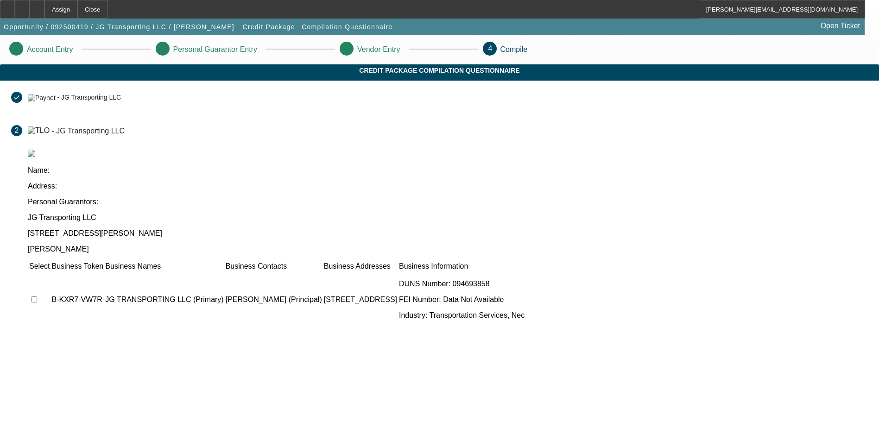
click at [37, 297] on input "checkbox" at bounding box center [34, 300] width 6 height 6
checkbox input "true"
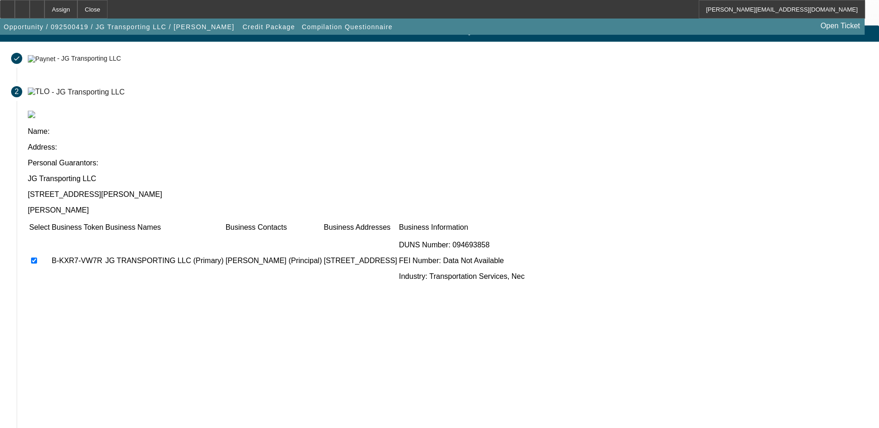
scroll to position [84, 0]
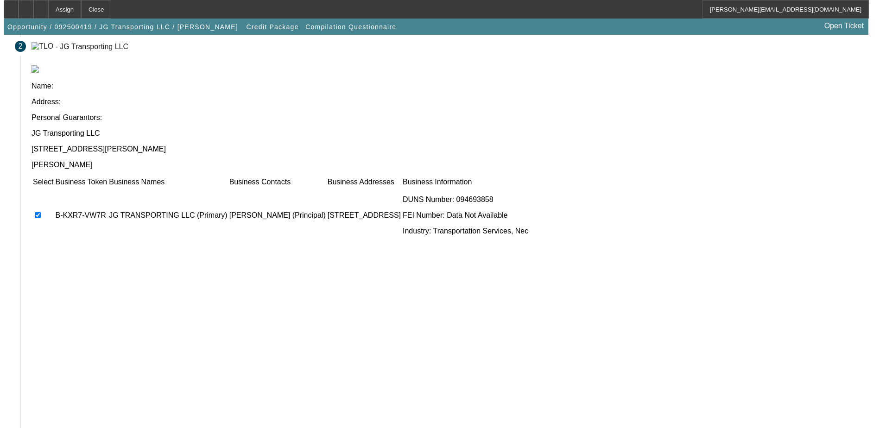
scroll to position [0, 0]
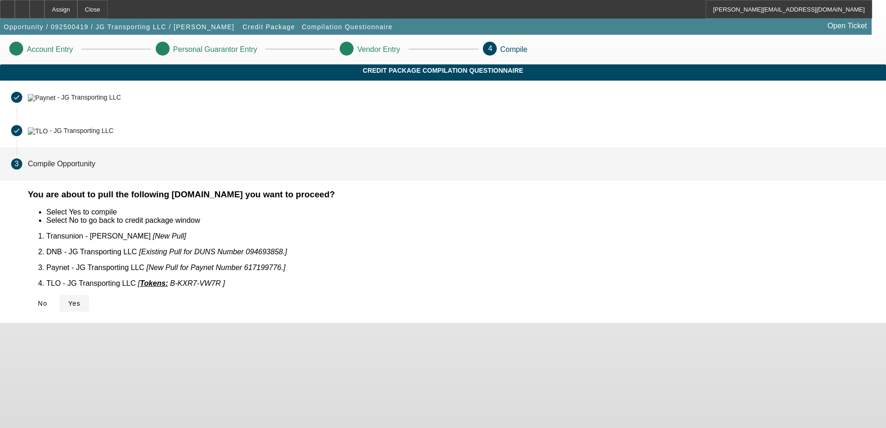
click at [68, 300] on icon at bounding box center [68, 303] width 0 height 7
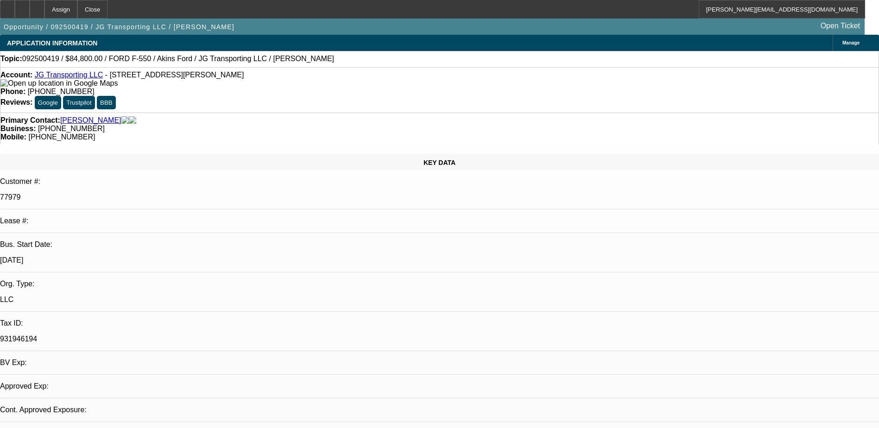
select select "0"
select select "2"
select select "0.1"
select select "4"
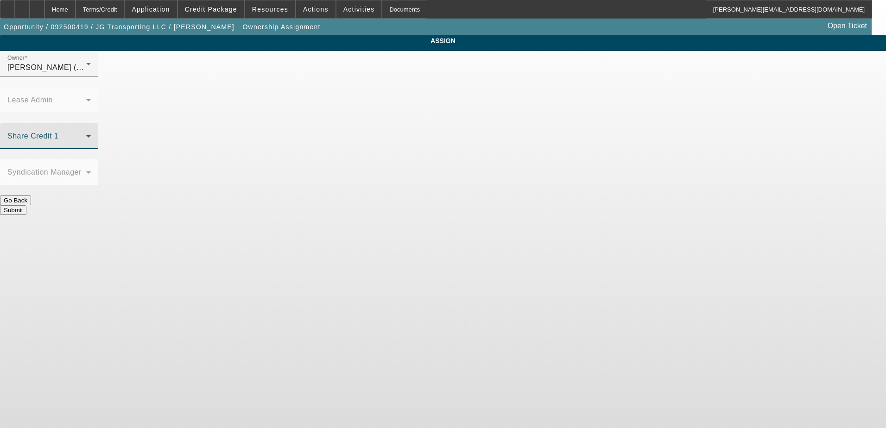
click at [86, 134] on span at bounding box center [46, 139] width 79 height 11
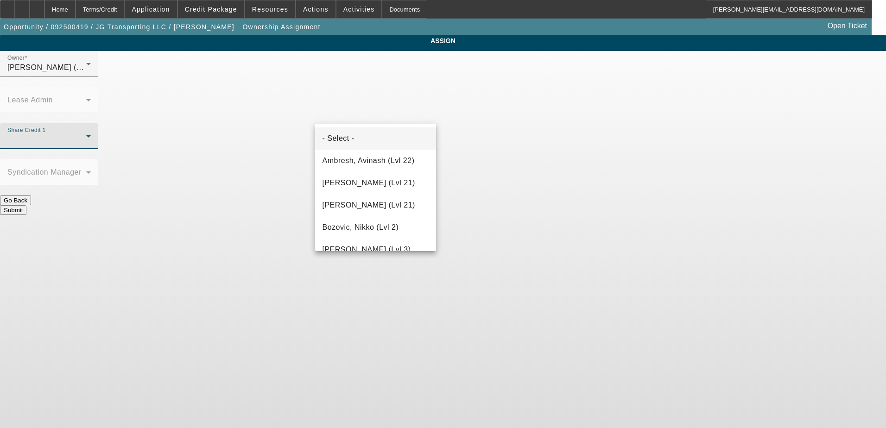
click at [386, 77] on div at bounding box center [443, 214] width 886 height 428
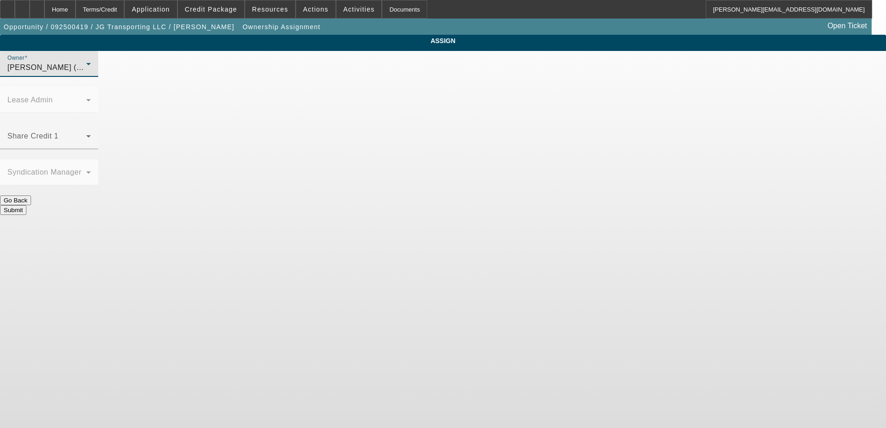
click at [86, 73] on div "Rupp, Greg (Lvl 23)" at bounding box center [46, 67] width 79 height 11
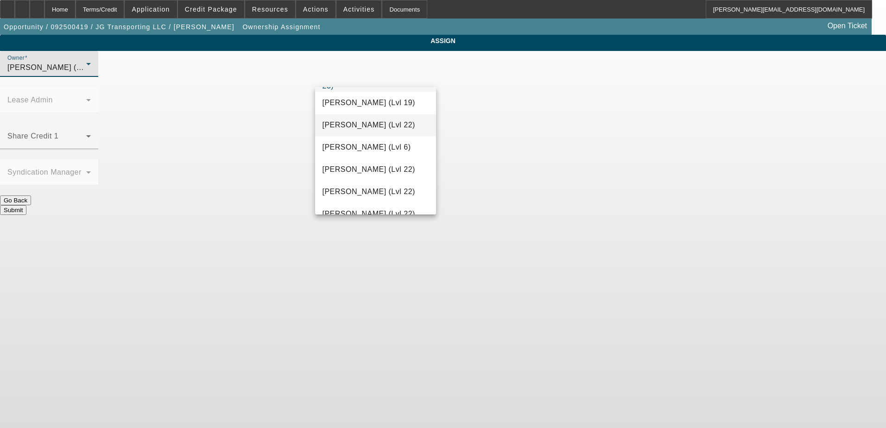
scroll to position [1128, 0]
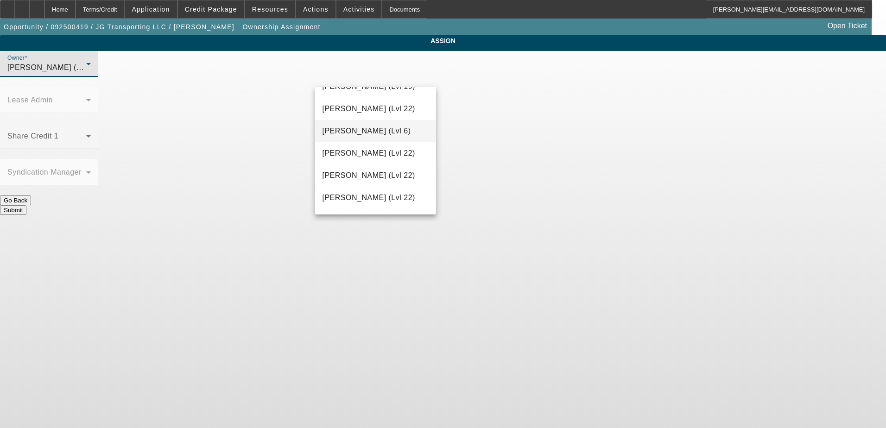
click at [349, 140] on mat-option "Seeley, Donald (Lvl 6)" at bounding box center [375, 131] width 121 height 22
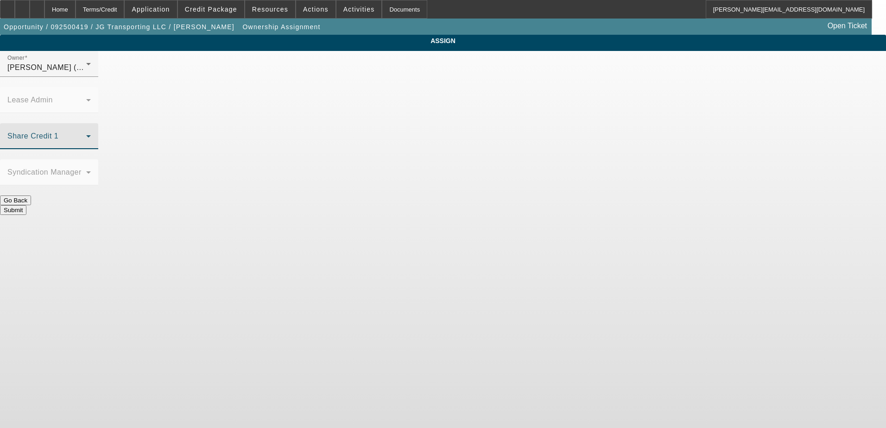
click at [86, 134] on span at bounding box center [46, 139] width 79 height 11
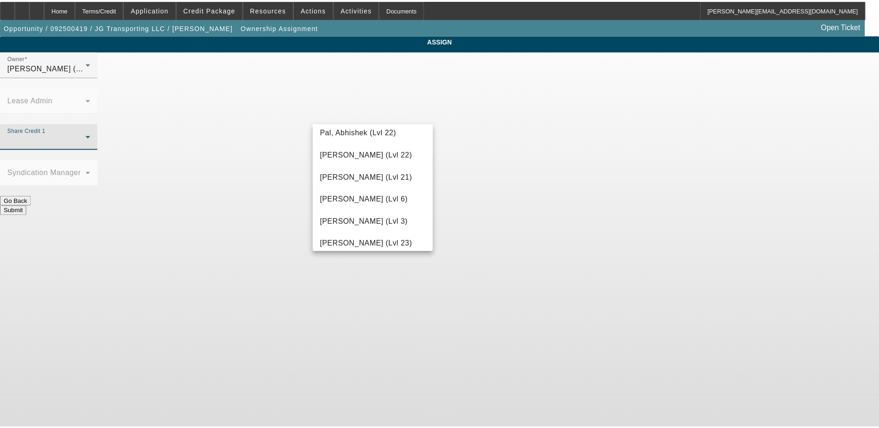
scroll to position [927, 0]
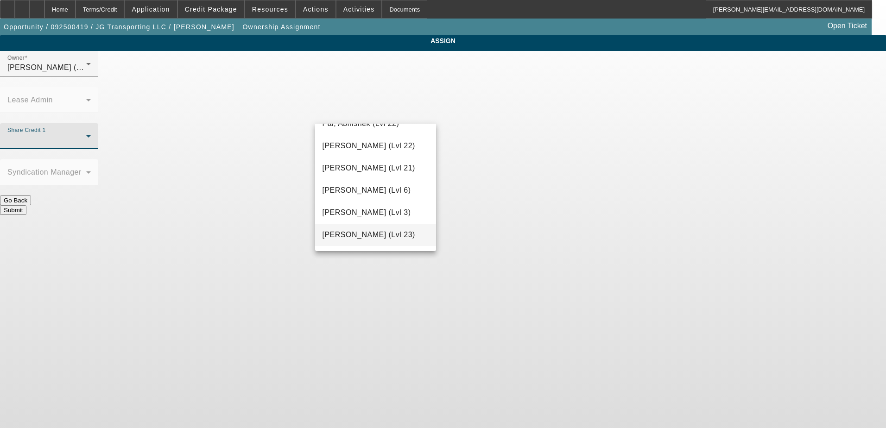
click at [343, 236] on span "Rupp, Greg (Lvl 23)" at bounding box center [369, 234] width 93 height 11
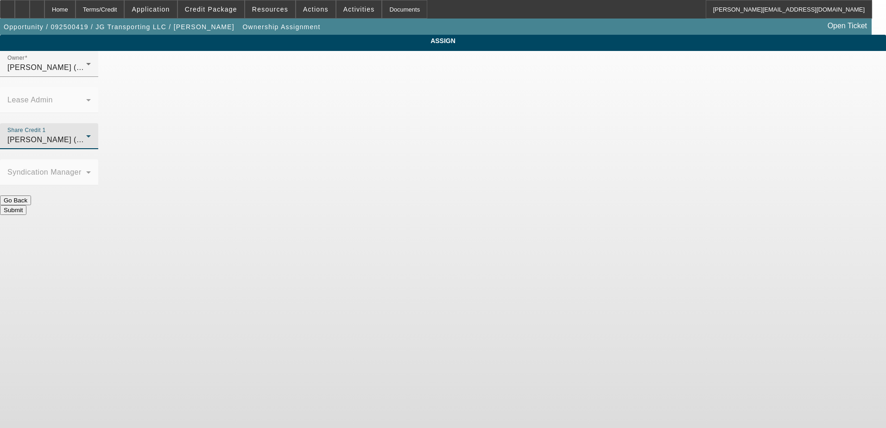
click at [26, 205] on button "Submit" at bounding box center [13, 210] width 26 height 10
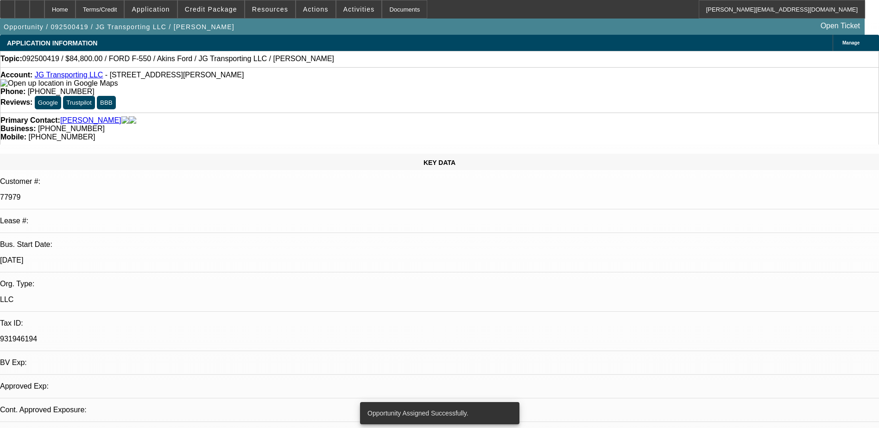
select select "0"
select select "2"
select select "0.1"
select select "4"
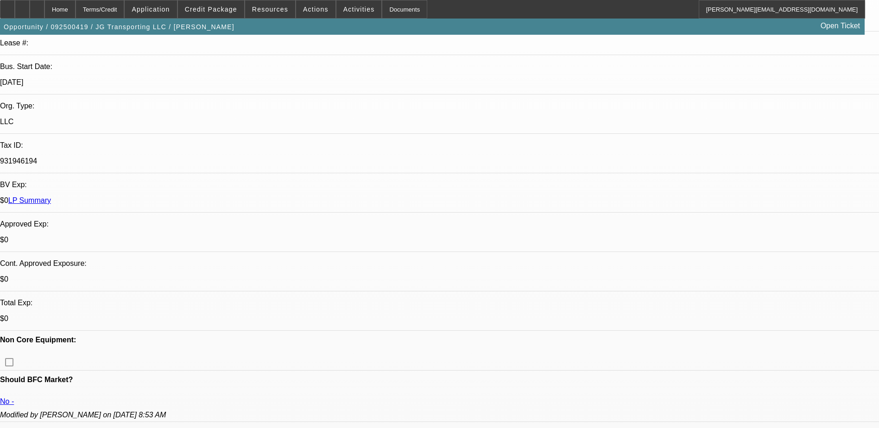
scroll to position [185, 0]
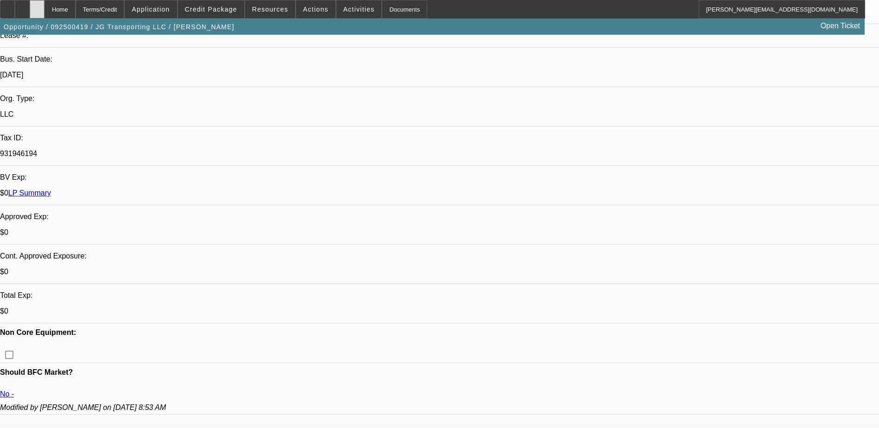
click at [37, 6] on icon at bounding box center [37, 6] width 0 height 0
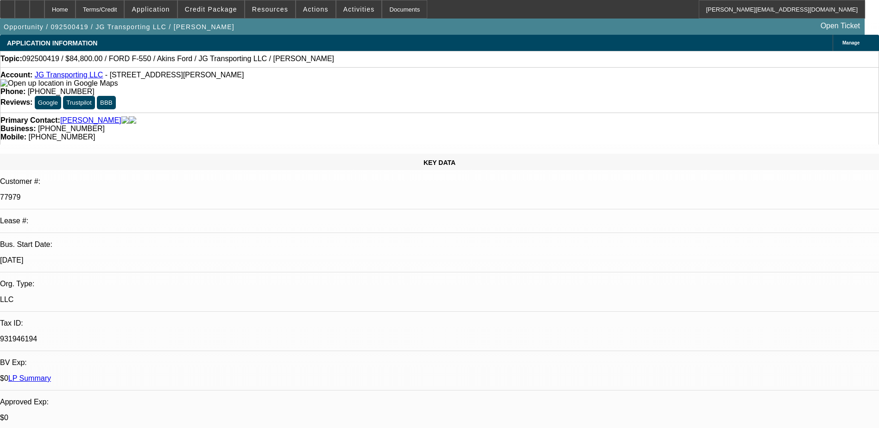
select select "0"
select select "2"
select select "0.1"
select select "4"
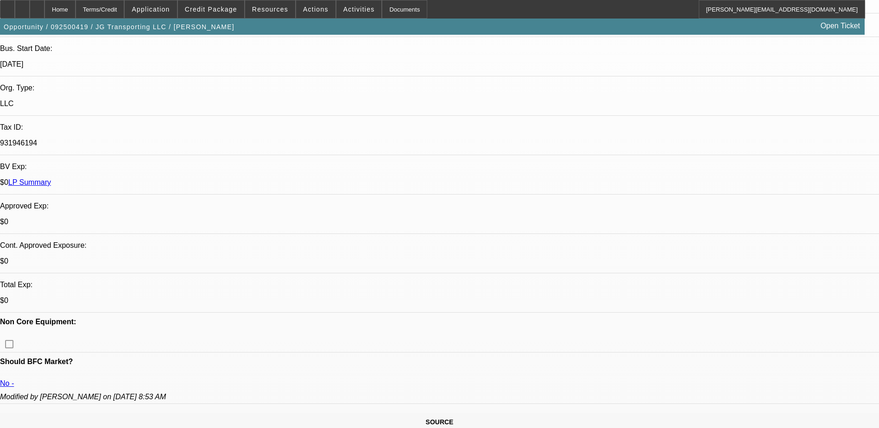
scroll to position [232, 0]
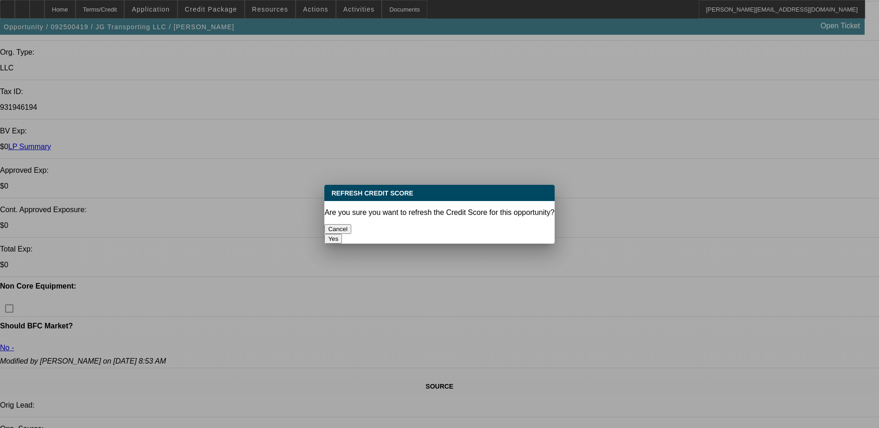
click at [351, 226] on button "Cancel" at bounding box center [337, 229] width 27 height 10
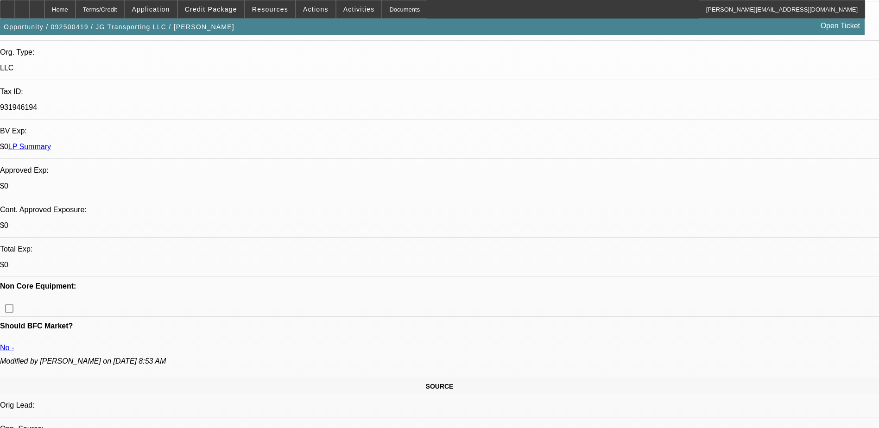
scroll to position [0, 0]
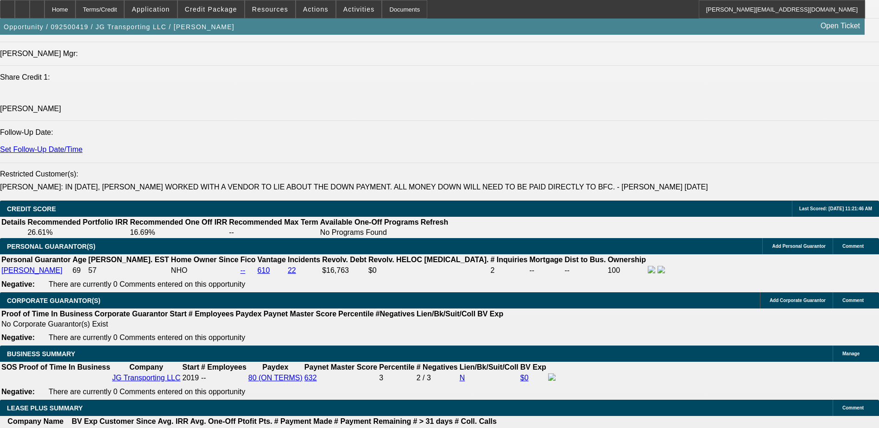
scroll to position [1344, 0]
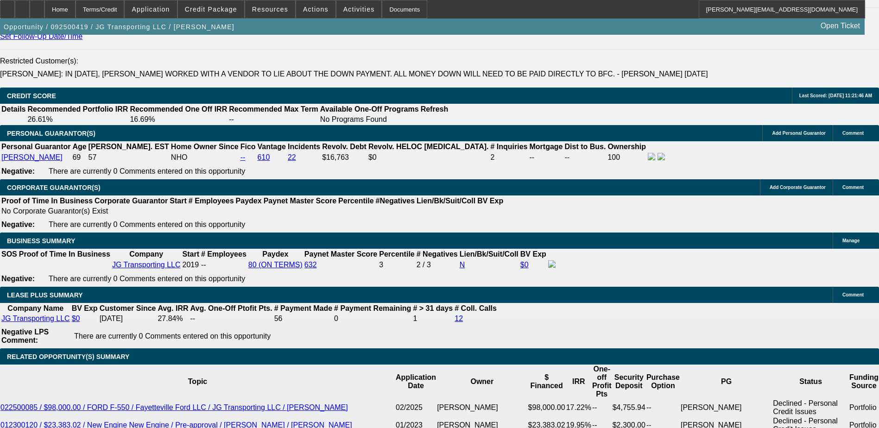
radio input "true"
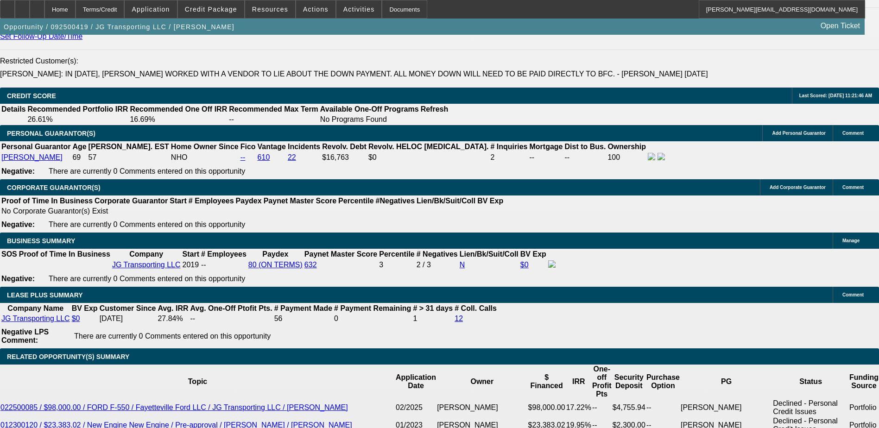
type textarea "[PERSON_NAME] said quote was wrong, 15k down not 8k."
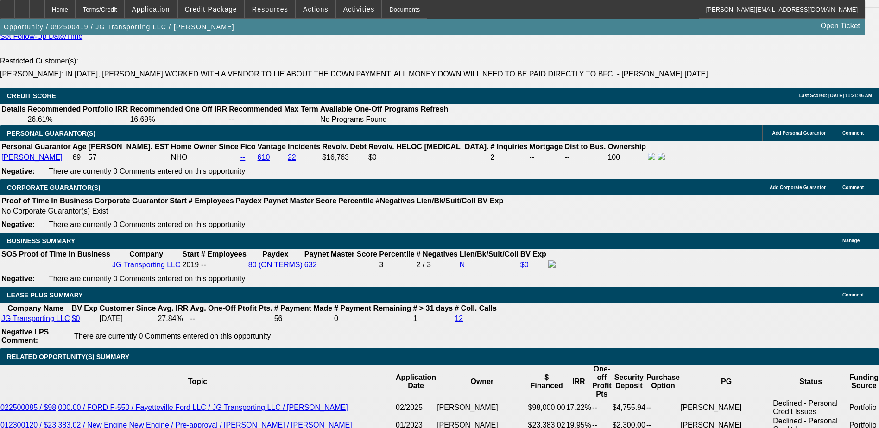
radio input "true"
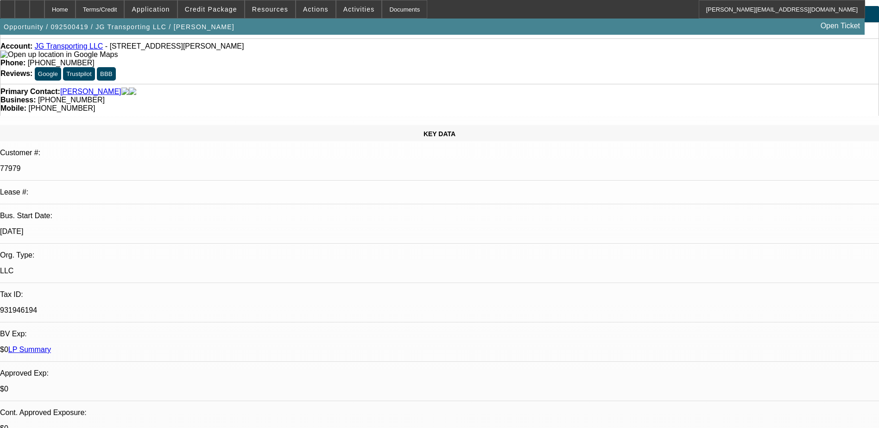
scroll to position [0, 0]
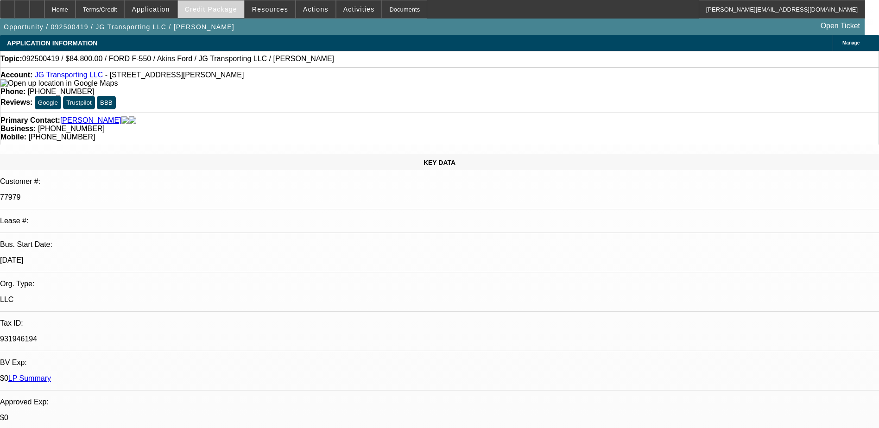
click at [213, 9] on span "Credit Package" at bounding box center [211, 9] width 52 height 7
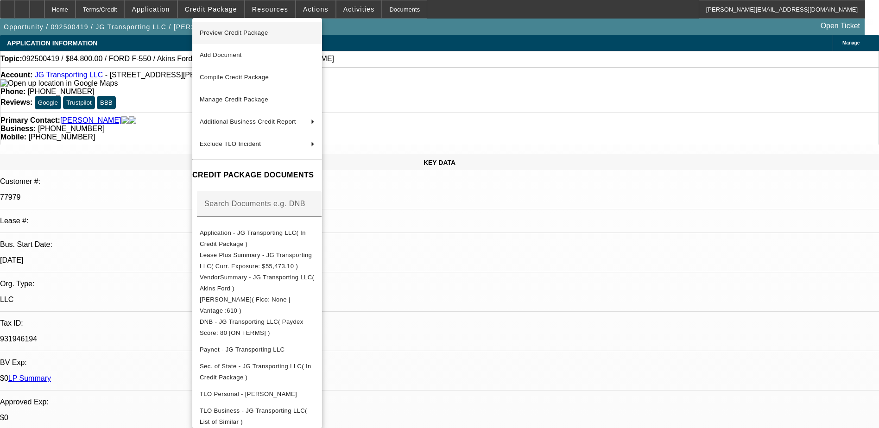
click at [244, 31] on span "Preview Credit Package" at bounding box center [234, 32] width 69 height 7
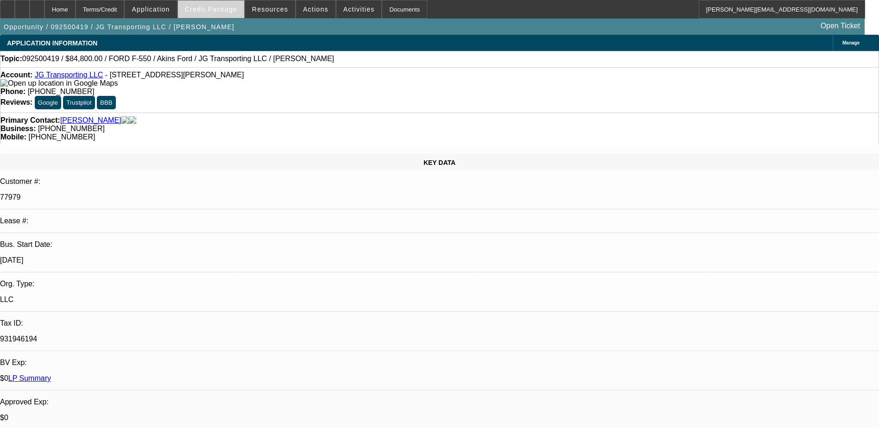
click at [226, 11] on span "Credit Package" at bounding box center [211, 9] width 52 height 7
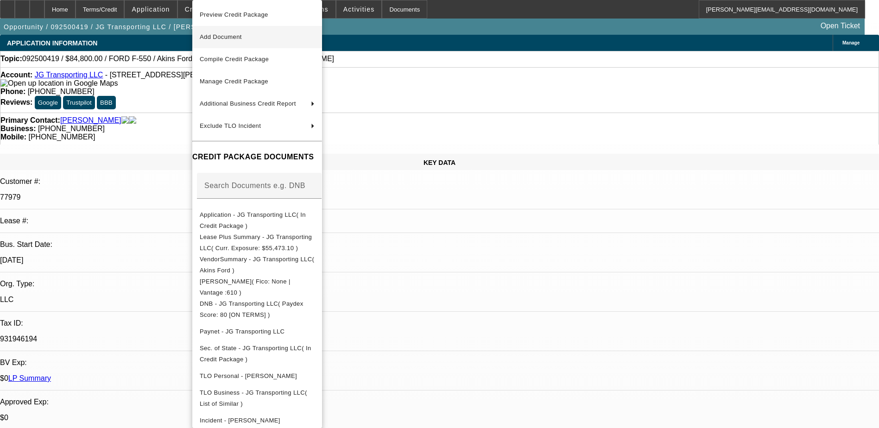
click at [225, 37] on span "Add Document" at bounding box center [221, 36] width 42 height 7
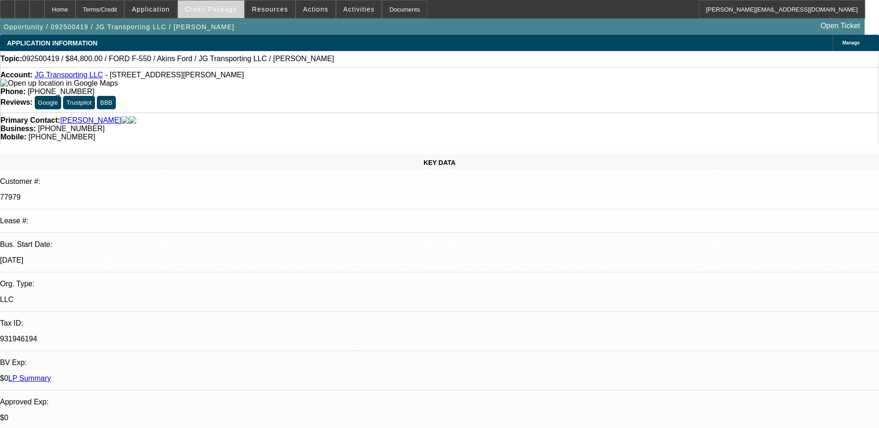
click at [221, 11] on span "Credit Package" at bounding box center [211, 9] width 52 height 7
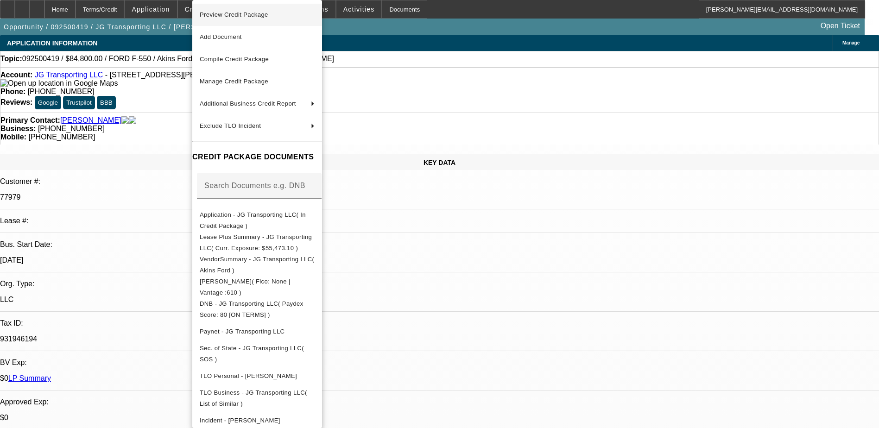
click at [239, 13] on span "Preview Credit Package" at bounding box center [234, 14] width 69 height 7
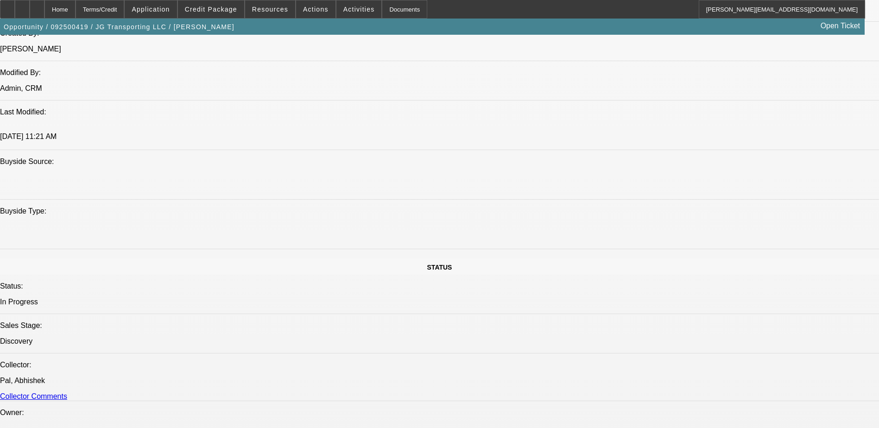
scroll to position [927, 0]
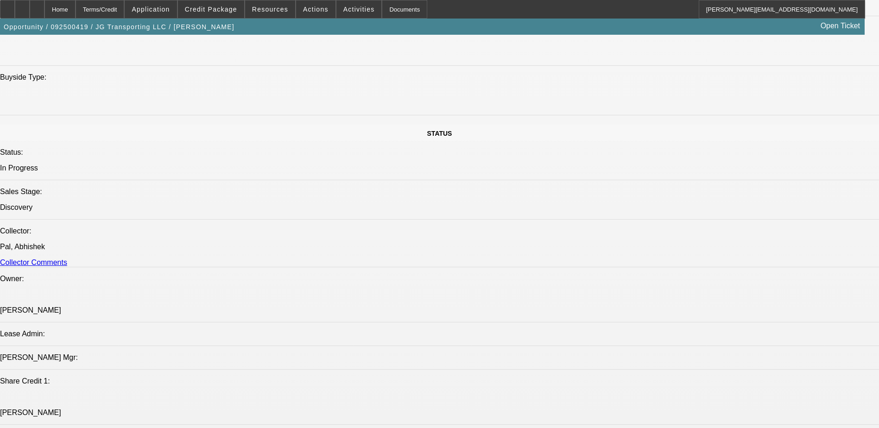
drag, startPoint x: 787, startPoint y: 265, endPoint x: 755, endPoint y: 263, distance: 32.5
drag, startPoint x: 755, startPoint y: 263, endPoint x: 762, endPoint y: 264, distance: 7.4
copy div "022500085"
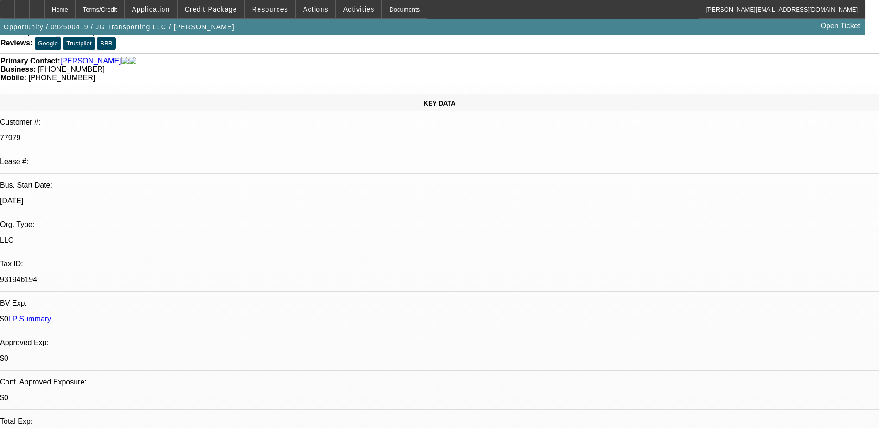
scroll to position [0, 0]
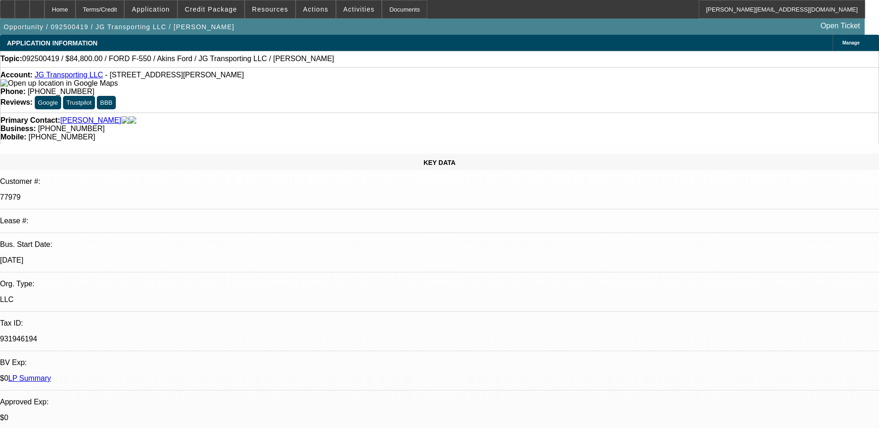
click at [220, 8] on span "Credit Package" at bounding box center [211, 9] width 52 height 7
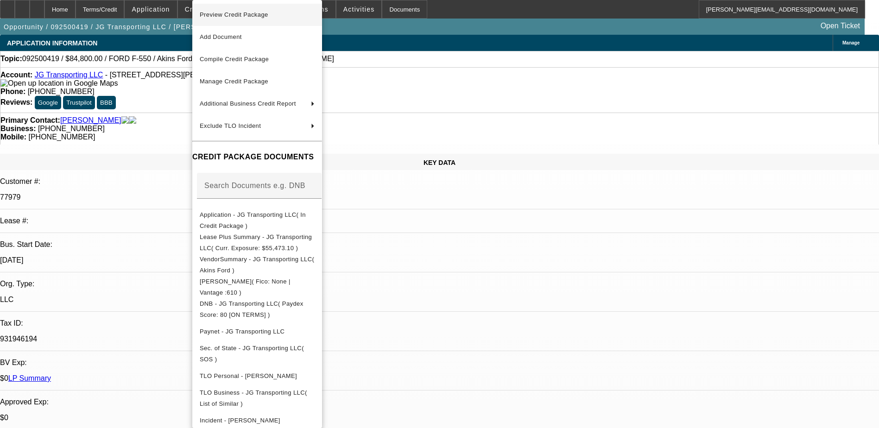
click at [222, 11] on span "Preview Credit Package" at bounding box center [257, 14] width 115 height 11
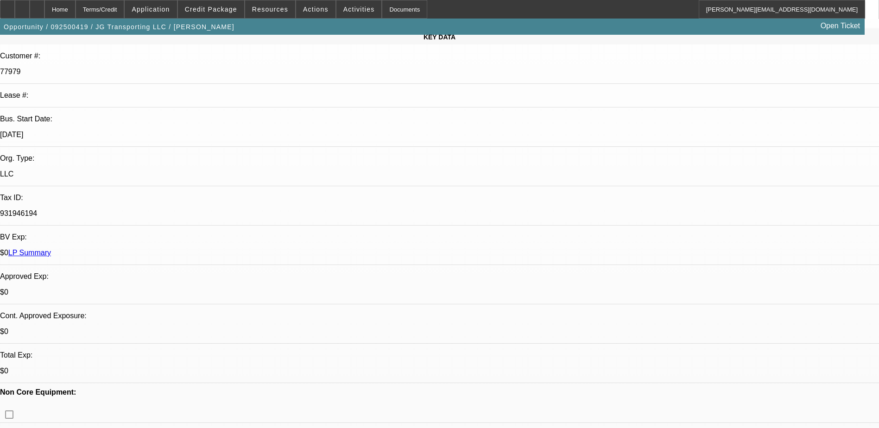
scroll to position [278, 0]
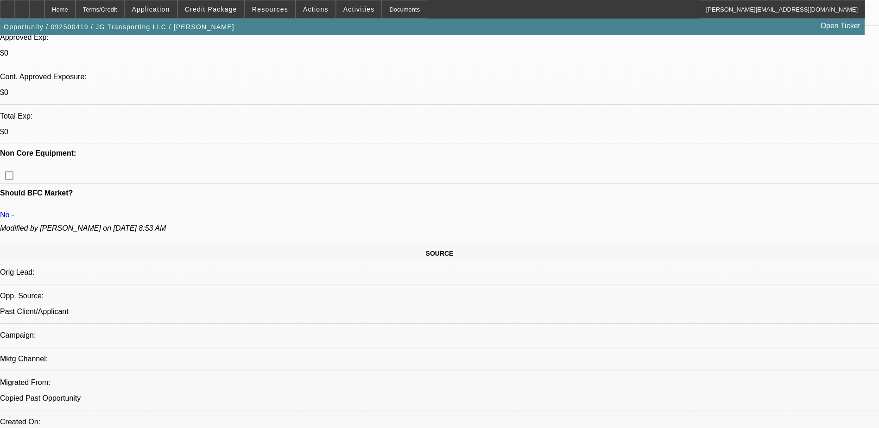
scroll to position [417, 0]
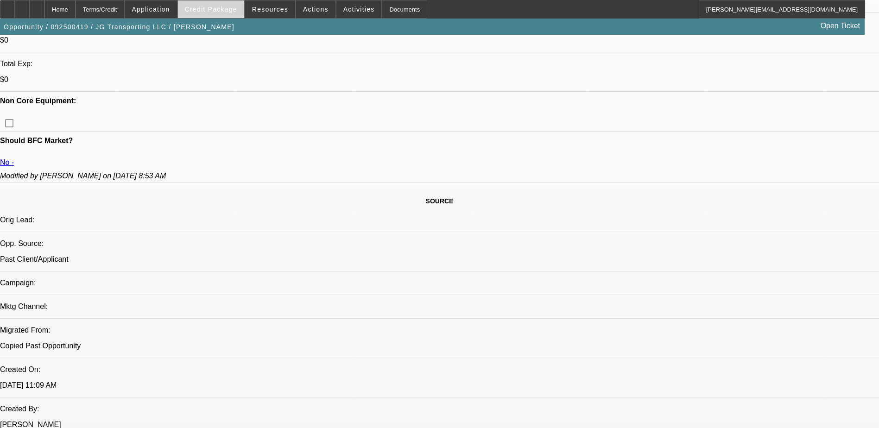
click at [210, 6] on span "Credit Package" at bounding box center [211, 9] width 52 height 7
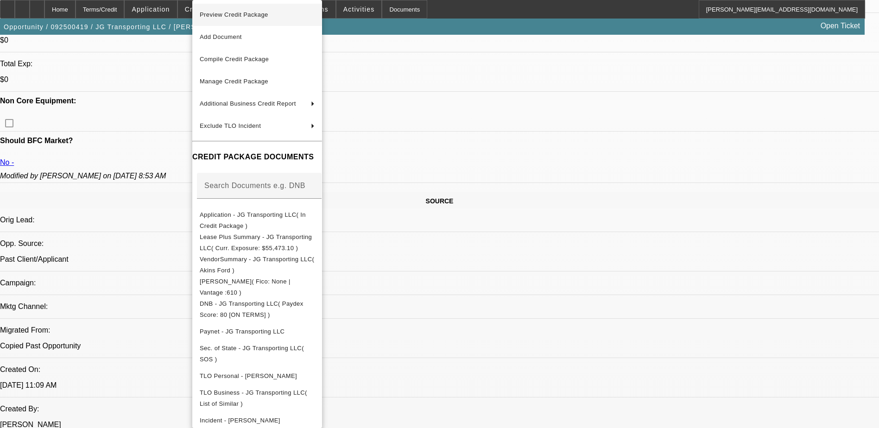
click at [230, 16] on span "Preview Credit Package" at bounding box center [234, 14] width 69 height 7
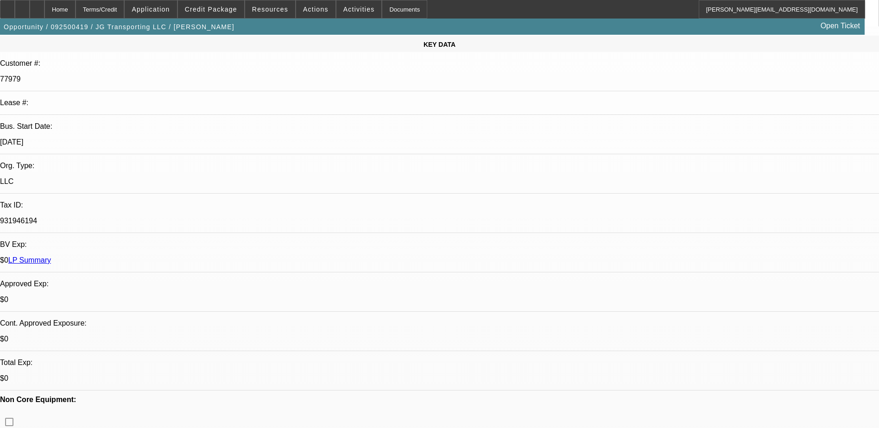
scroll to position [0, 0]
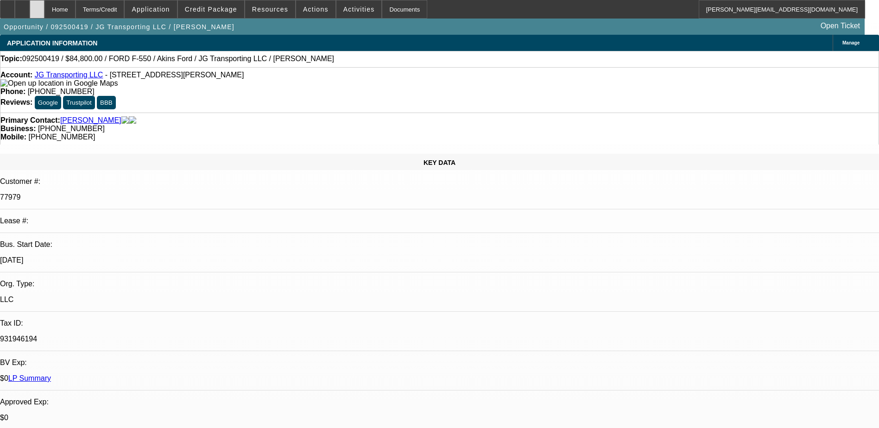
click at [37, 6] on icon at bounding box center [37, 6] width 0 height 0
select select "0"
select select "2"
select select "0"
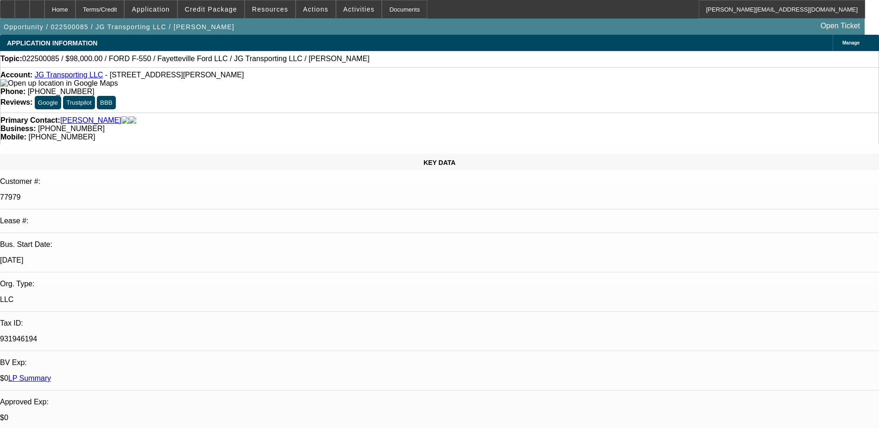
select select "2"
select select "0"
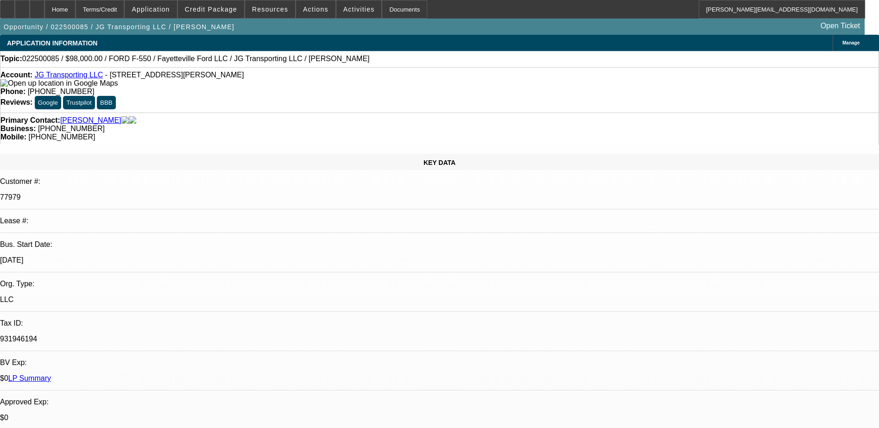
select select "0"
select select "2"
select select "0"
select select "1"
select select "2"
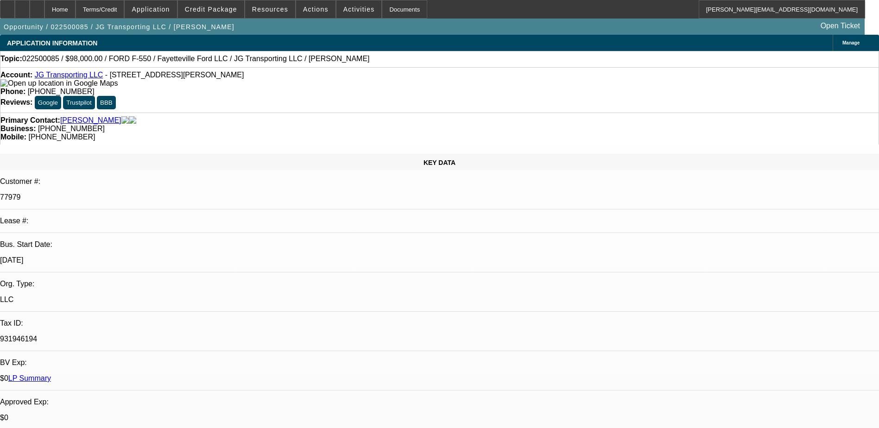
select select "6"
select select "1"
select select "2"
select select "6"
select select "1"
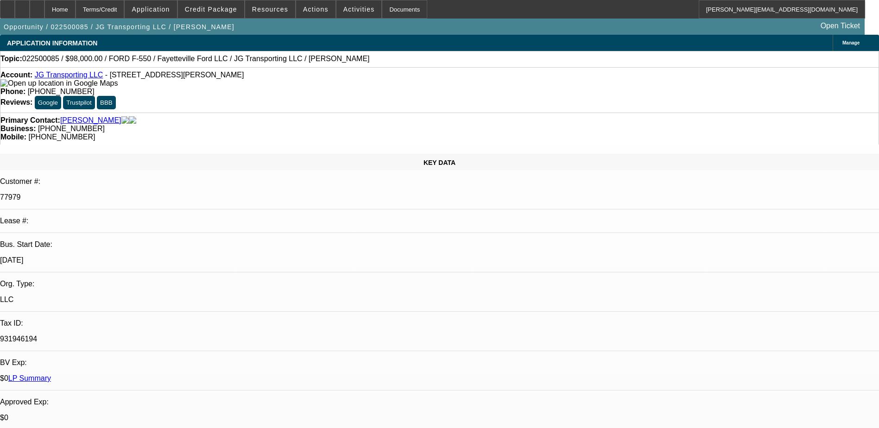
select select "1"
select select "6"
select select "1"
select select "2"
select select "6"
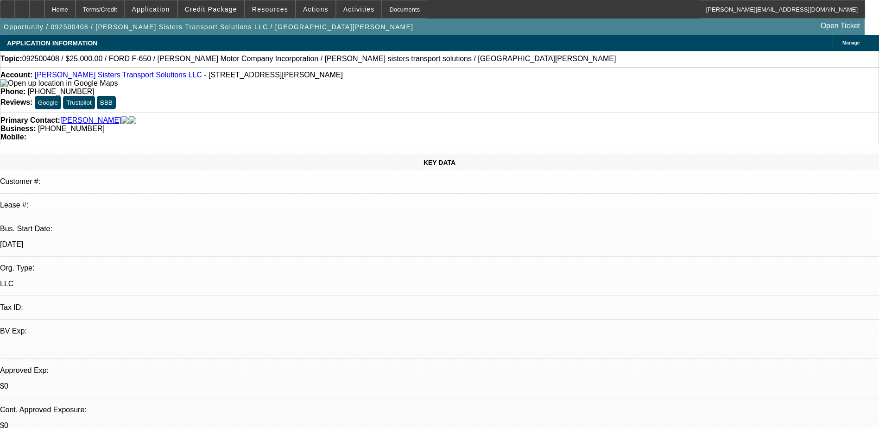
select select "0"
select select "2"
select select "0.1"
select select "4"
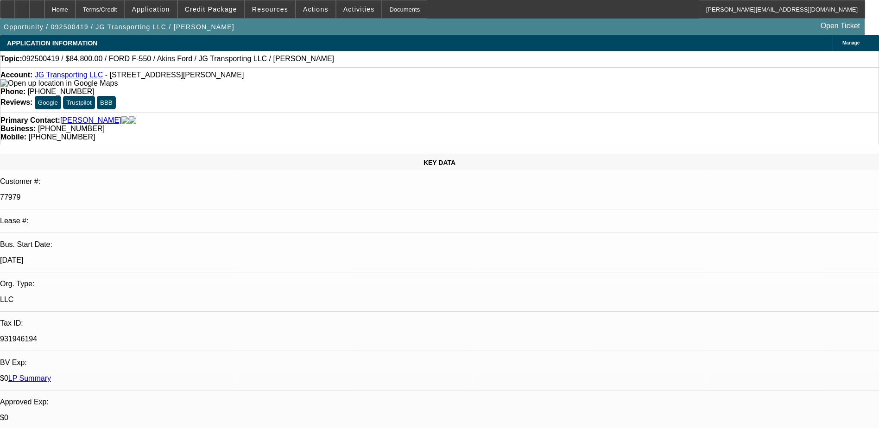
select select "0"
select select "2"
select select "0.1"
select select "4"
